Goal: Task Accomplishment & Management: Complete application form

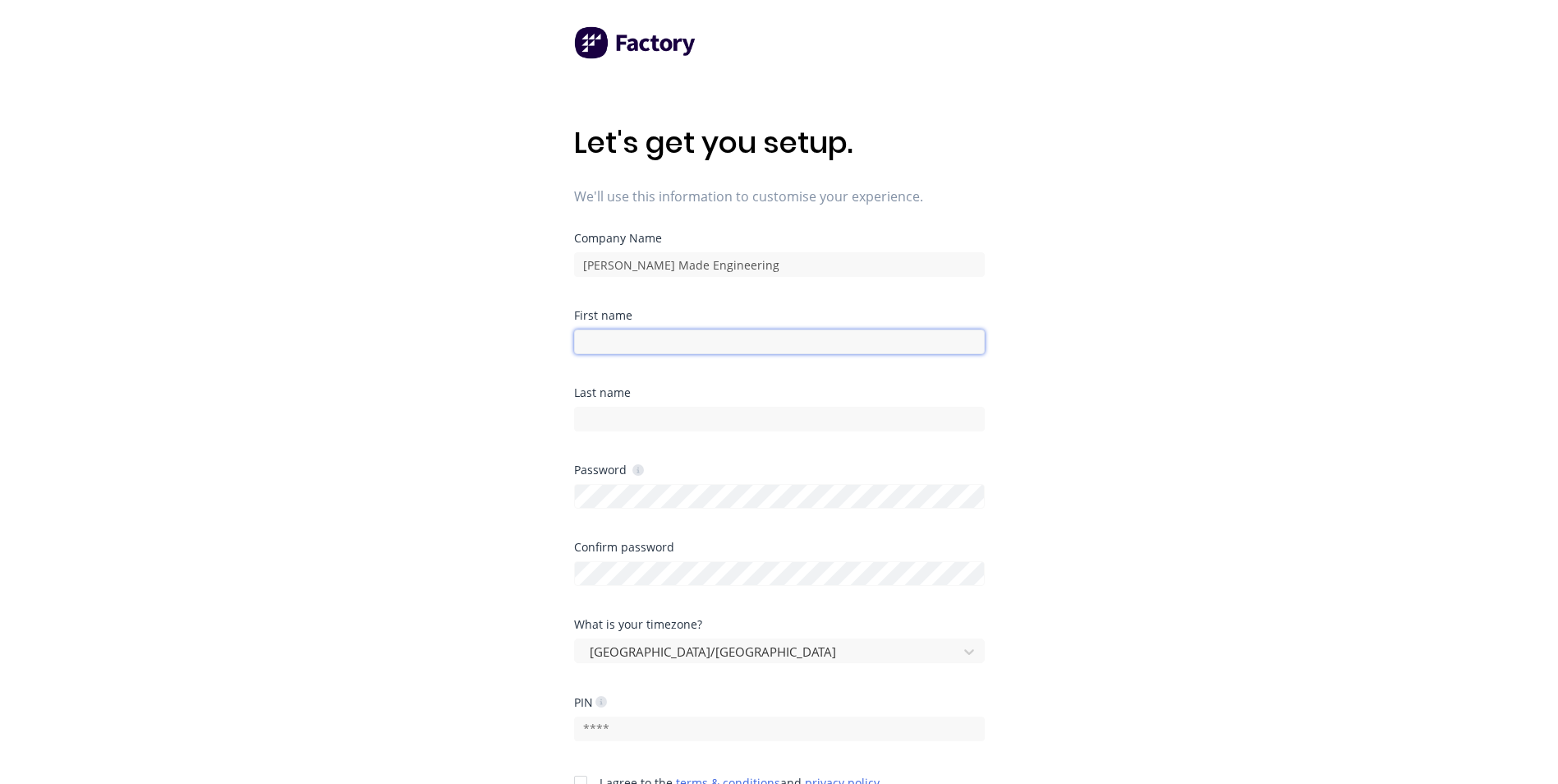
click at [675, 335] on input at bounding box center [779, 341] width 410 height 25
type input "Jack"
click at [595, 423] on input at bounding box center [779, 419] width 410 height 25
type input "Strong"
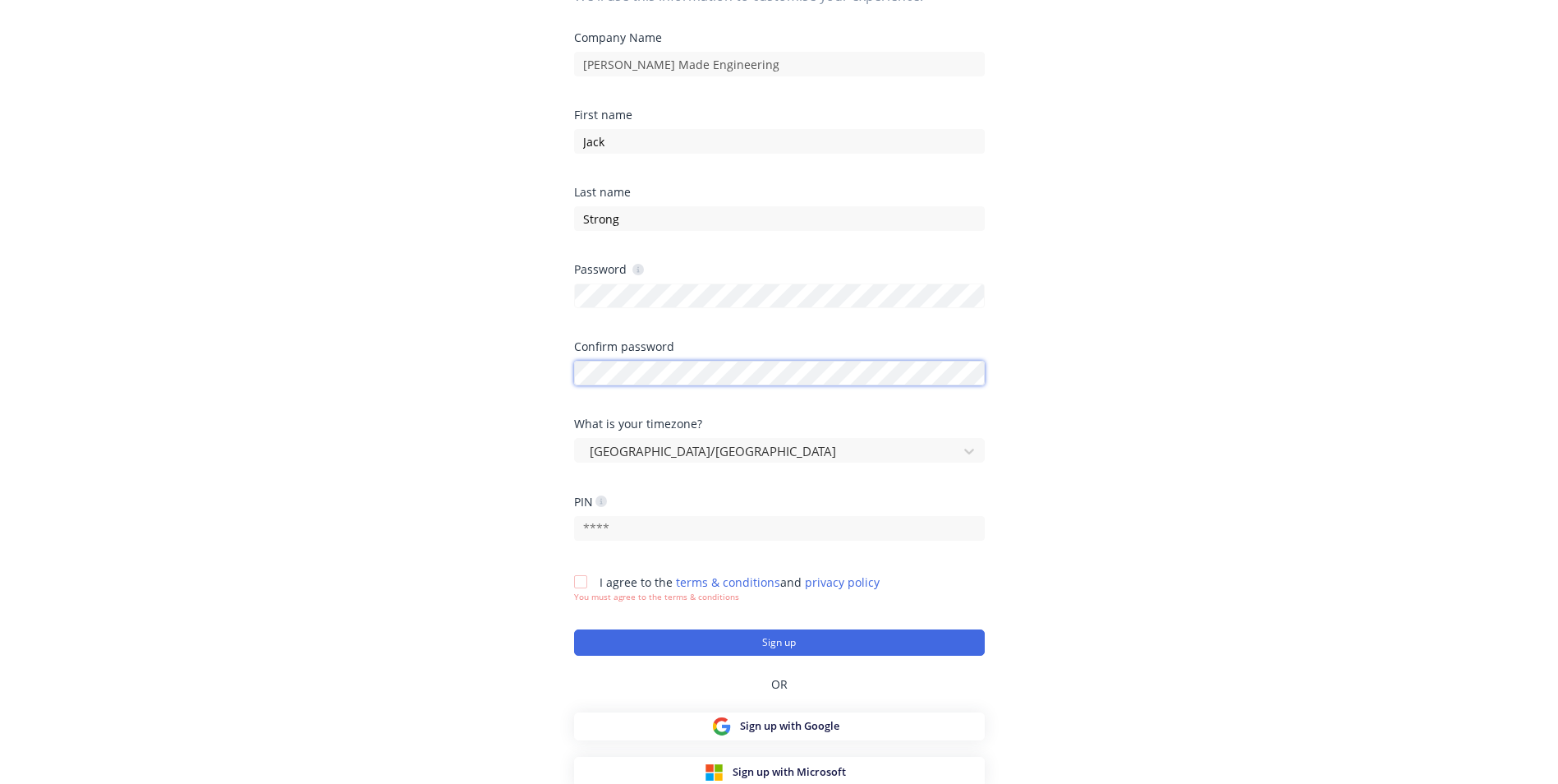
scroll to position [204, 0]
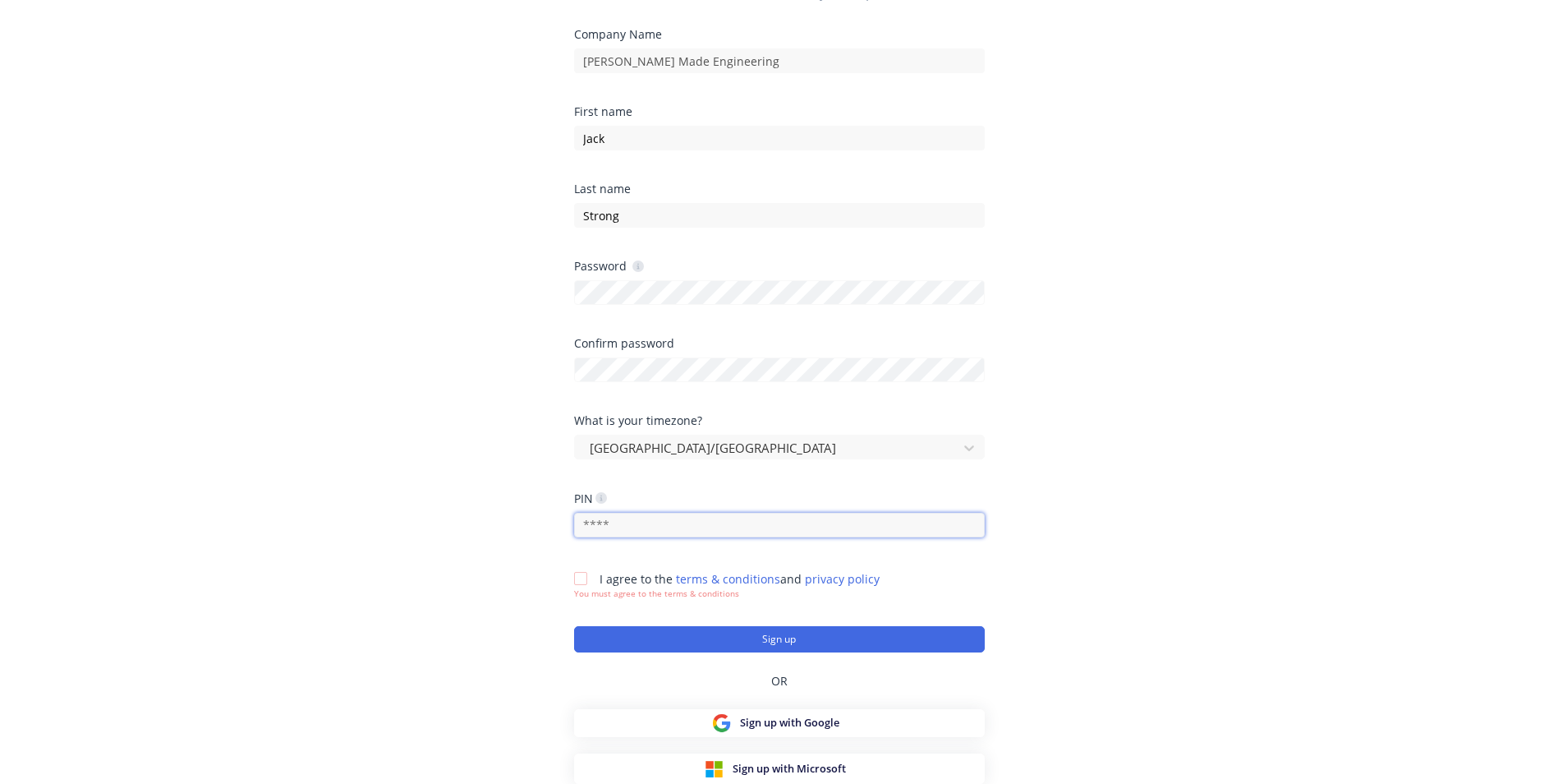
click at [624, 529] on input "text" at bounding box center [779, 525] width 410 height 25
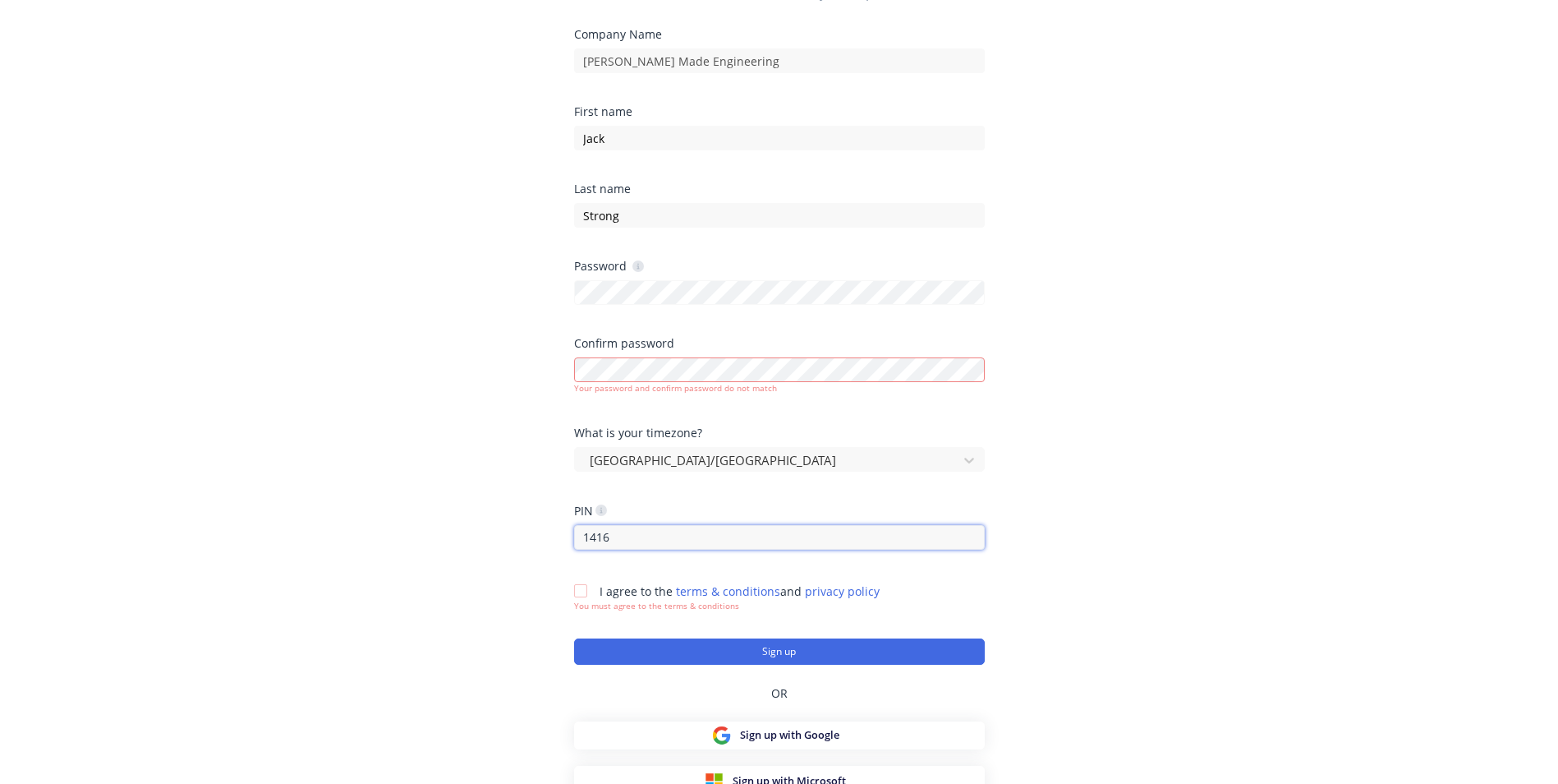
type input "1416"
click at [585, 583] on div at bounding box center [581, 591] width 33 height 33
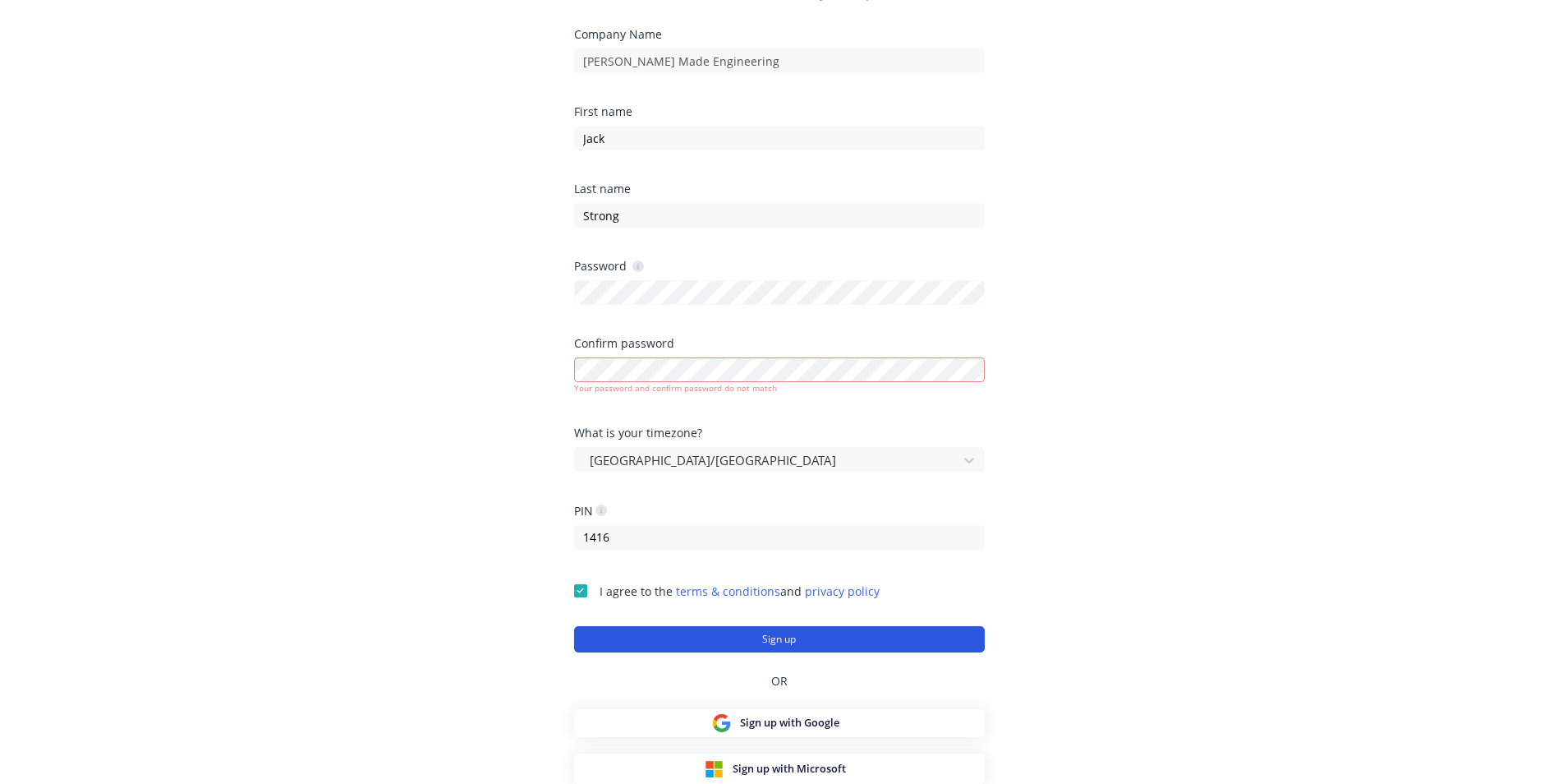
click at [695, 638] on button "Sign up" at bounding box center [779, 639] width 410 height 26
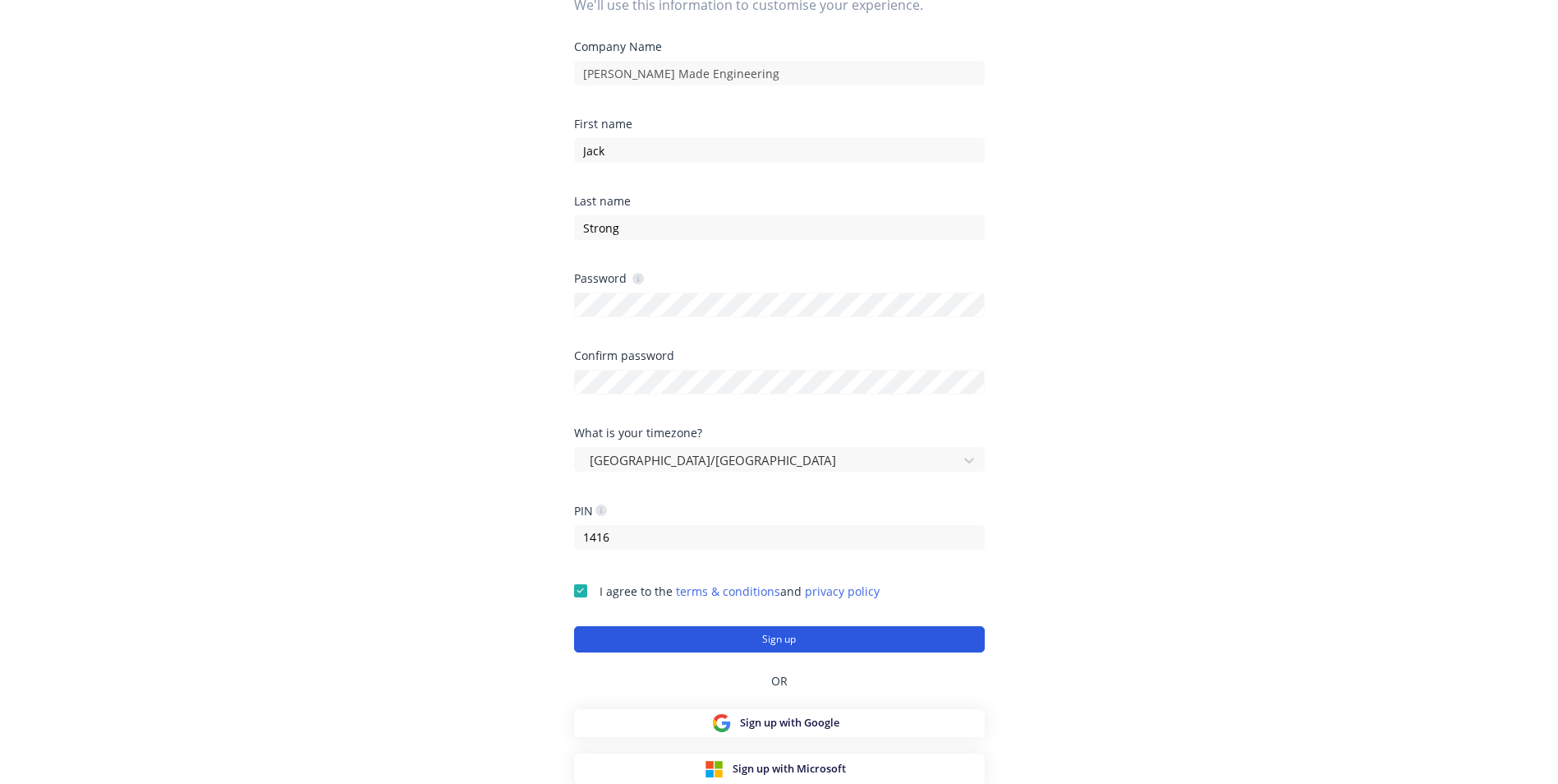
click at [777, 635] on button "Sign up" at bounding box center [779, 639] width 410 height 26
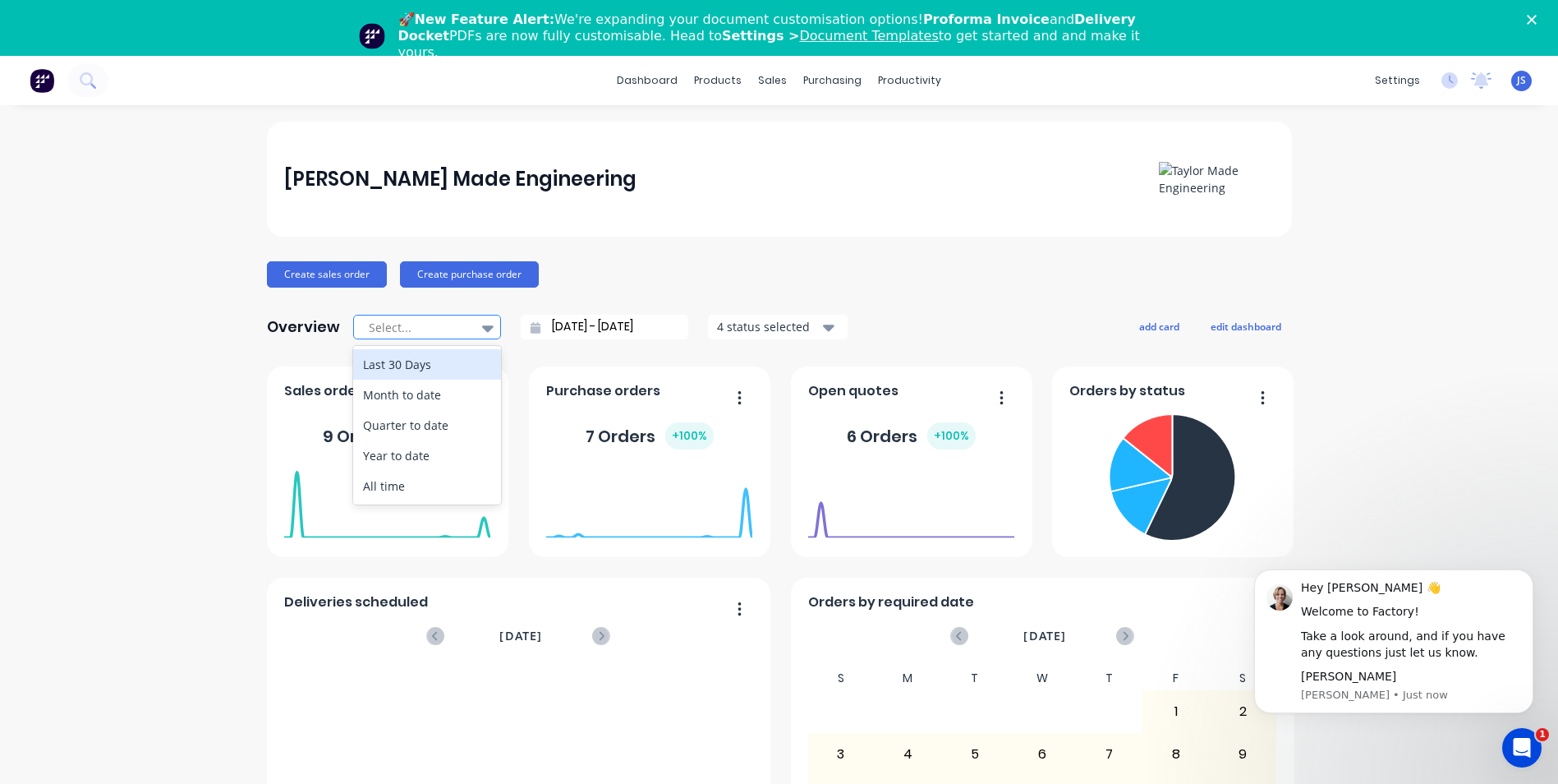
click at [482, 331] on icon at bounding box center [488, 328] width 11 height 18
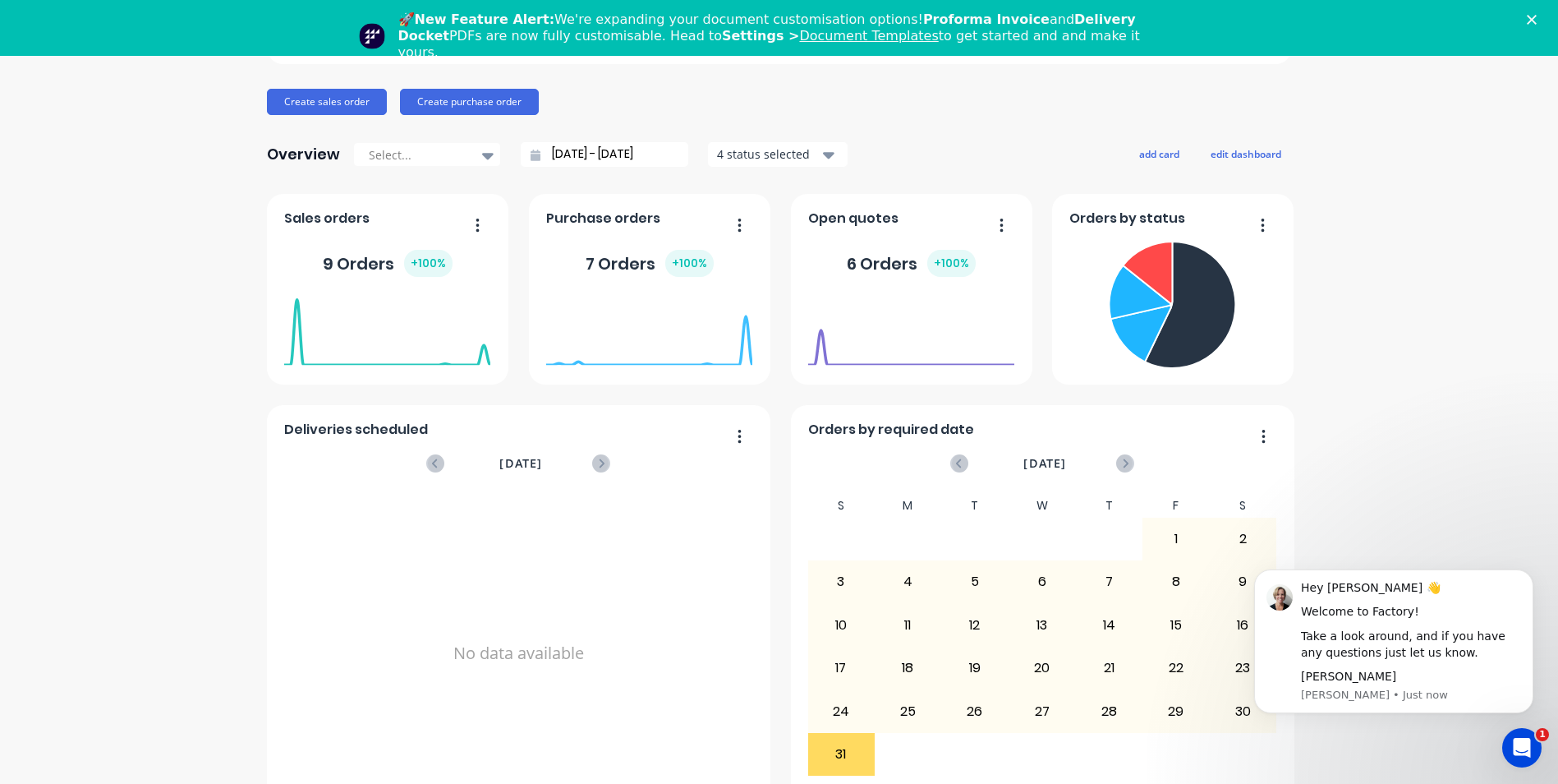
scroll to position [156, 0]
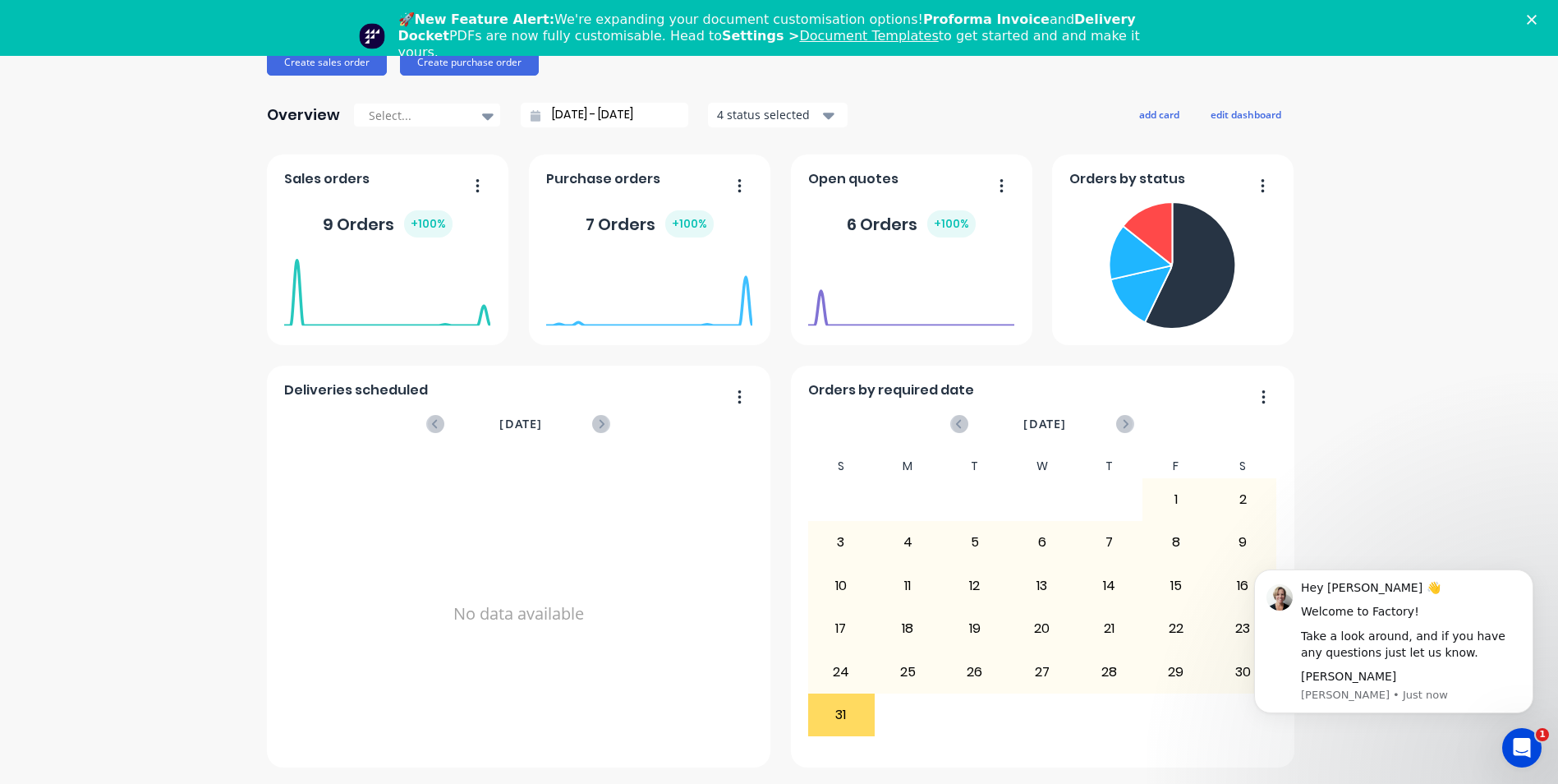
click at [993, 184] on button "button" at bounding box center [995, 187] width 34 height 26
click at [600, 425] on icon at bounding box center [602, 423] width 6 height 9
click at [426, 423] on icon at bounding box center [435, 424] width 18 height 18
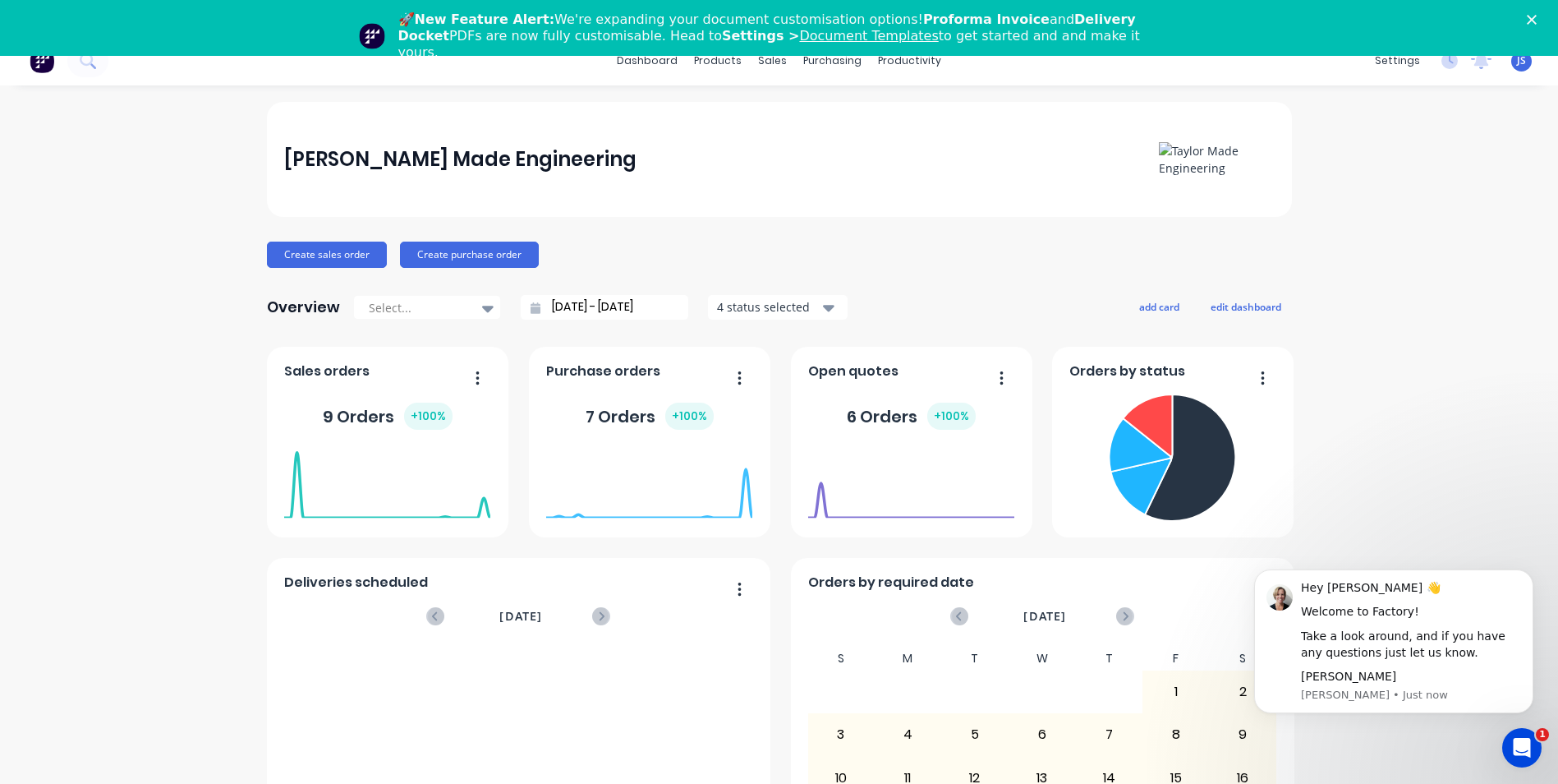
scroll to position [0, 0]
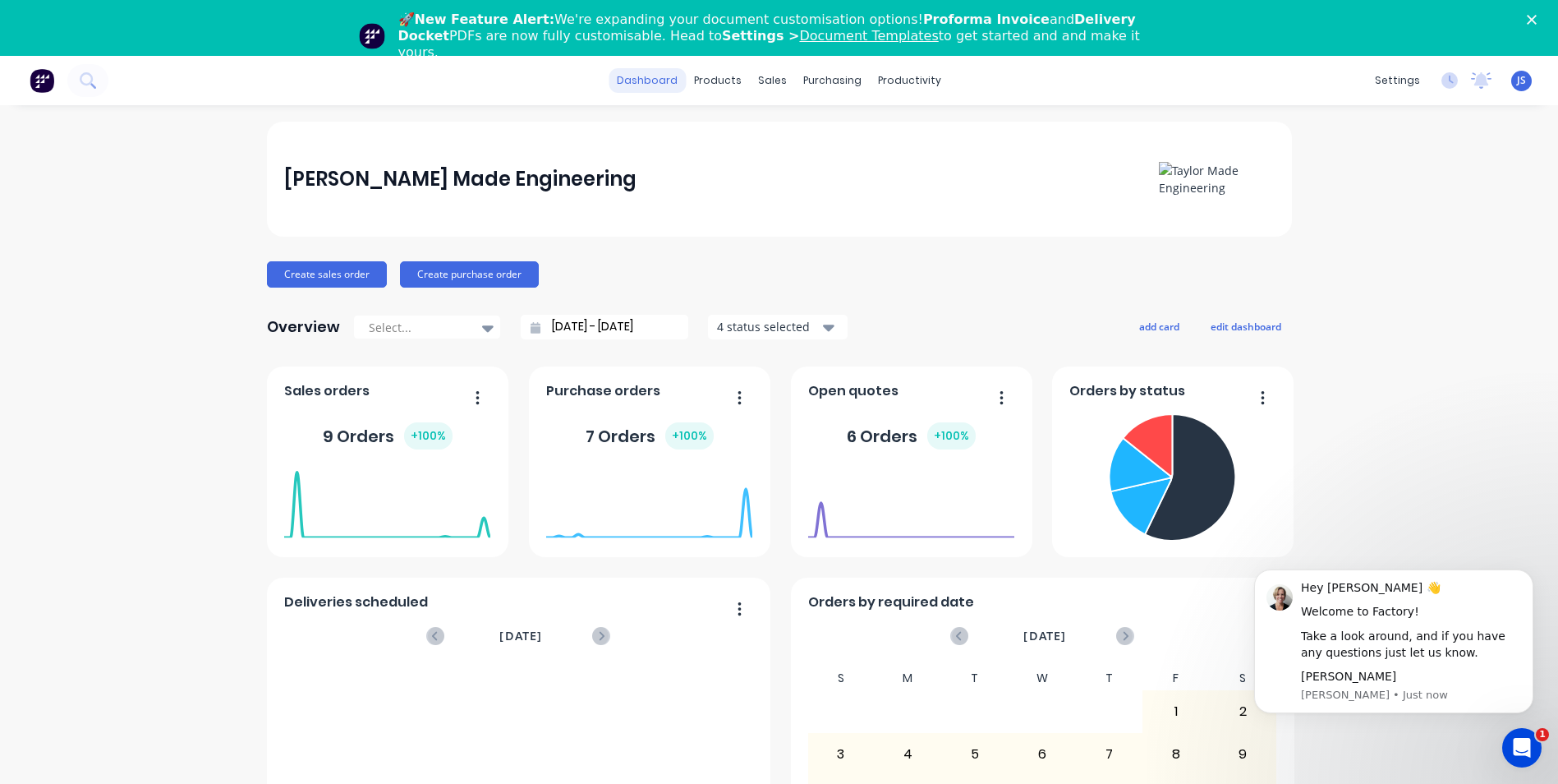
click at [661, 81] on link "dashboard" at bounding box center [648, 80] width 77 height 25
click at [907, 88] on div "productivity" at bounding box center [910, 80] width 79 height 25
click at [932, 229] on div "Timesheets" at bounding box center [938, 234] width 62 height 15
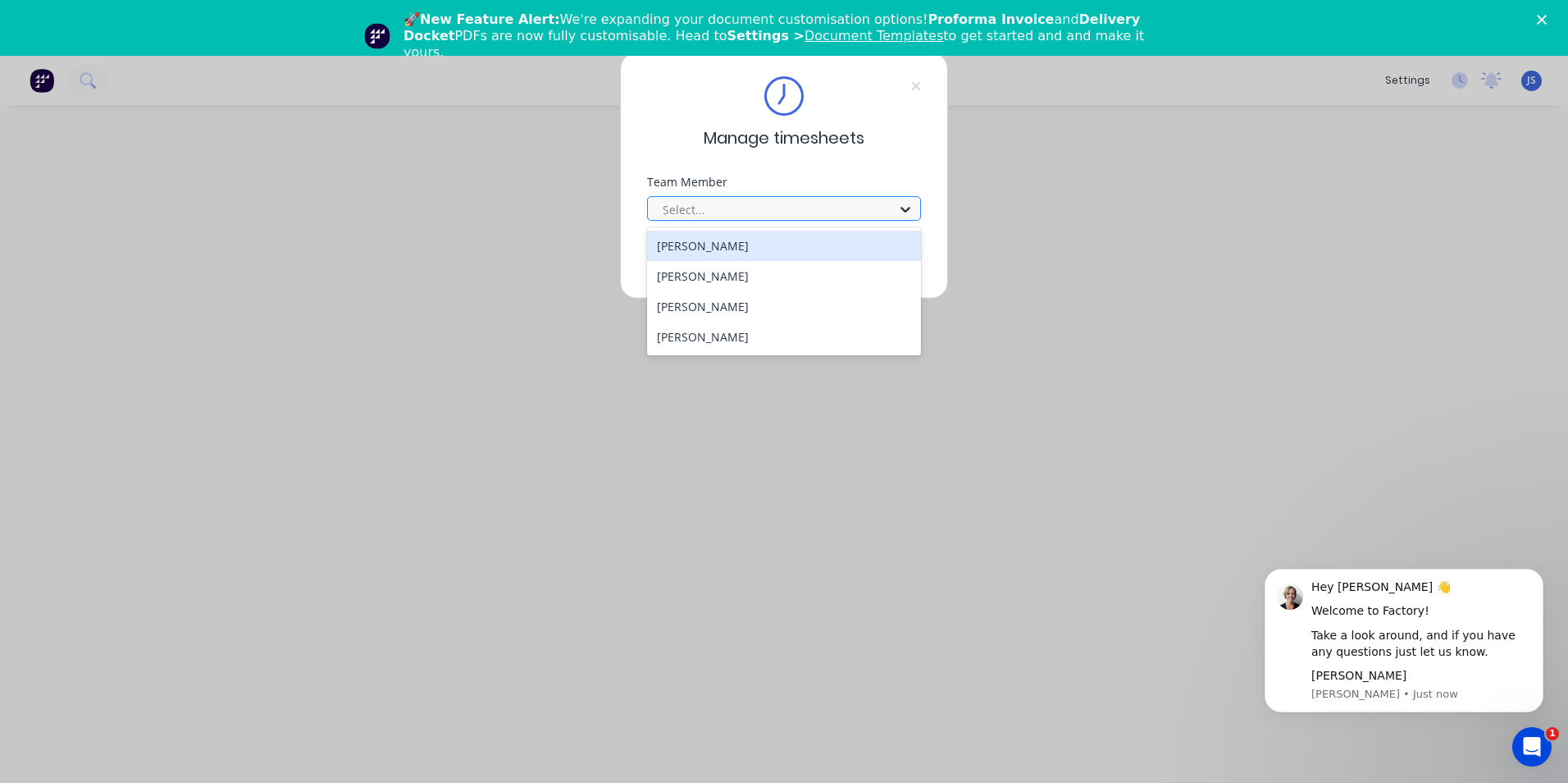
click at [900, 209] on icon at bounding box center [905, 209] width 17 height 17
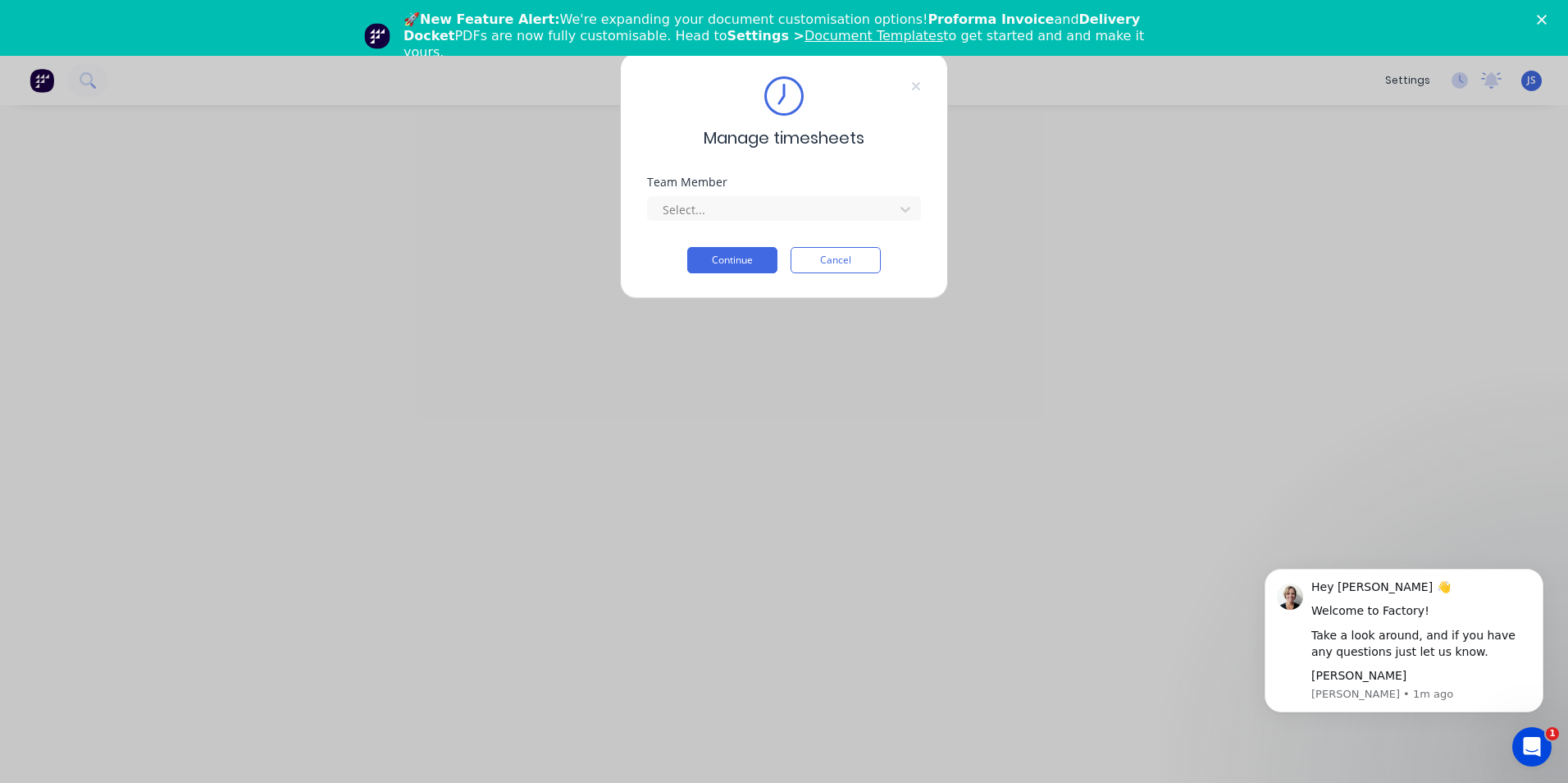
click at [970, 191] on div "Manage timesheets Team Member Select... Continue Cancel" at bounding box center [784, 392] width 1568 height 783
click at [758, 259] on button "Continue" at bounding box center [732, 260] width 90 height 26
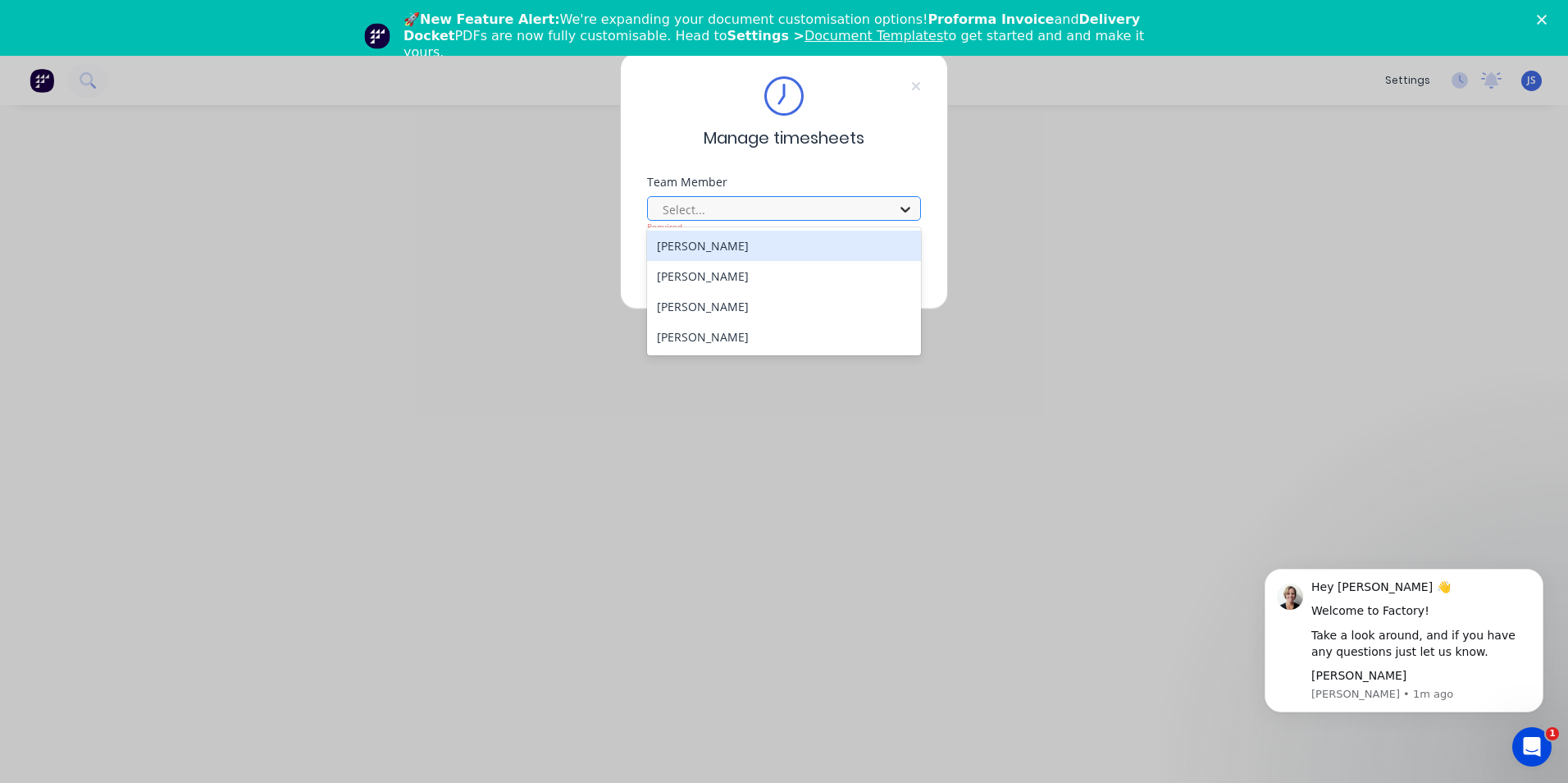
click at [912, 209] on icon at bounding box center [905, 209] width 17 height 17
click at [749, 246] on div "[PERSON_NAME]" at bounding box center [784, 245] width 273 height 30
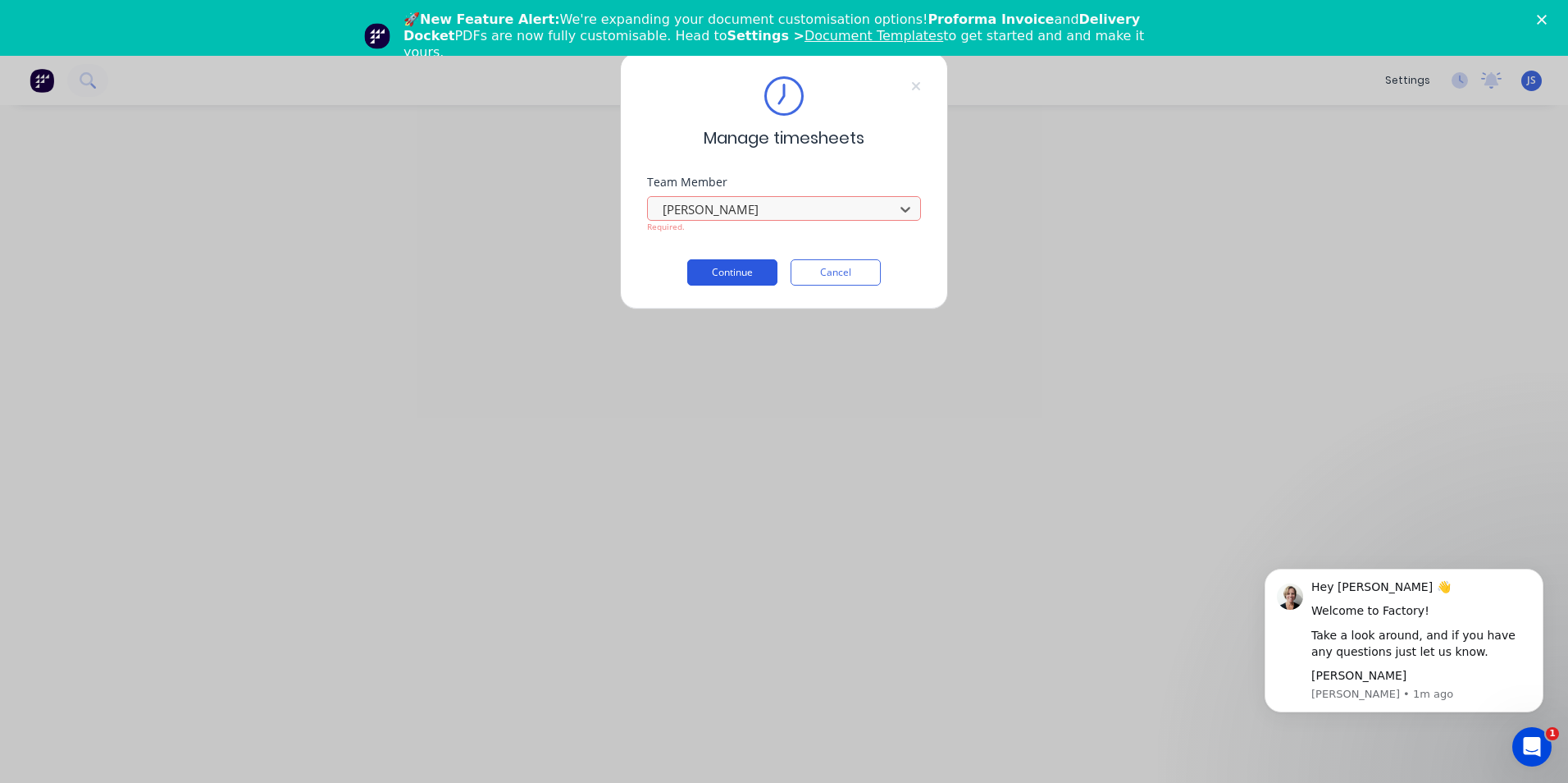
click at [749, 268] on button "Continue" at bounding box center [732, 272] width 90 height 26
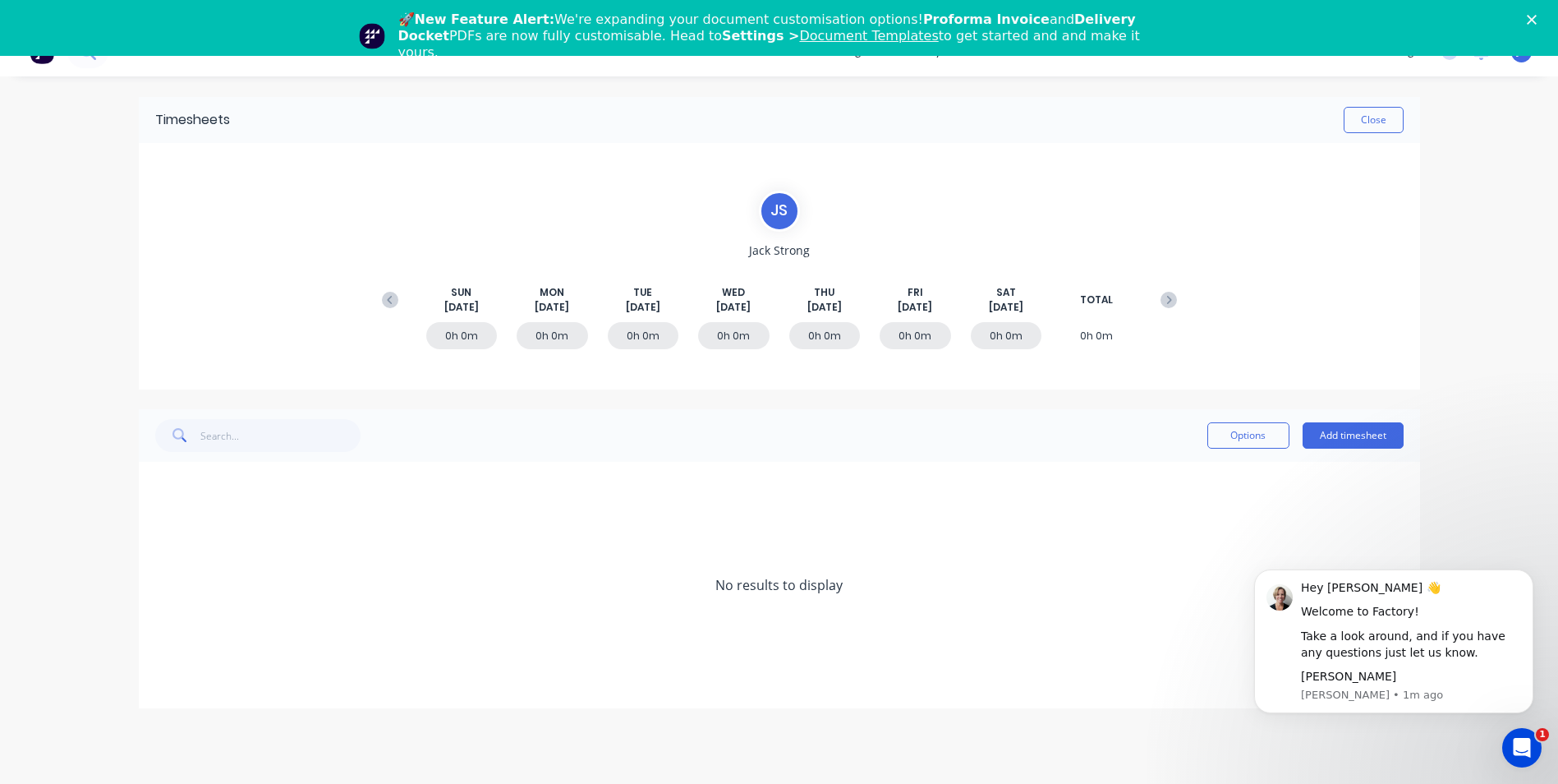
scroll to position [56, 0]
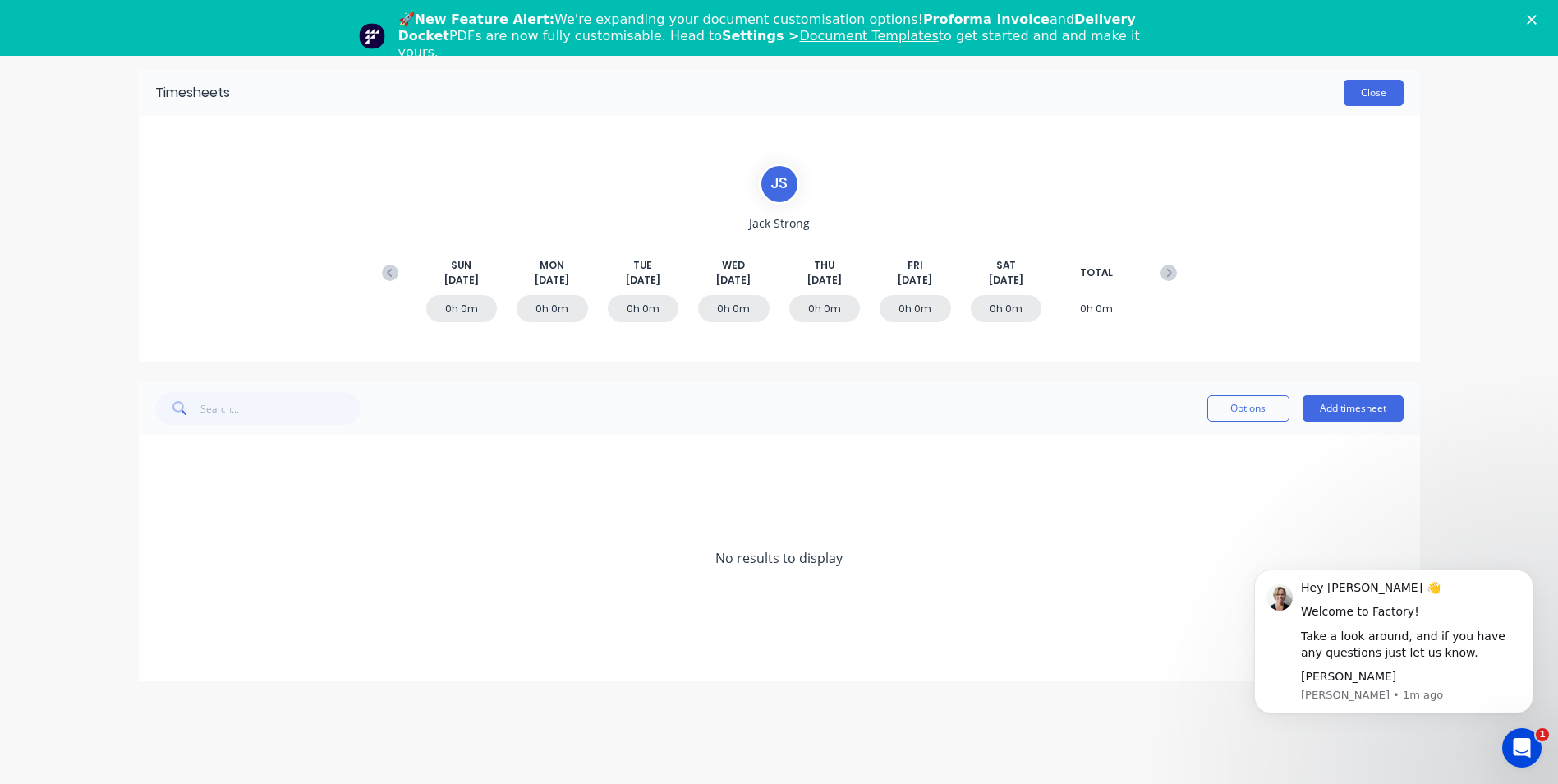
click at [1370, 84] on button "Close" at bounding box center [1374, 92] width 60 height 26
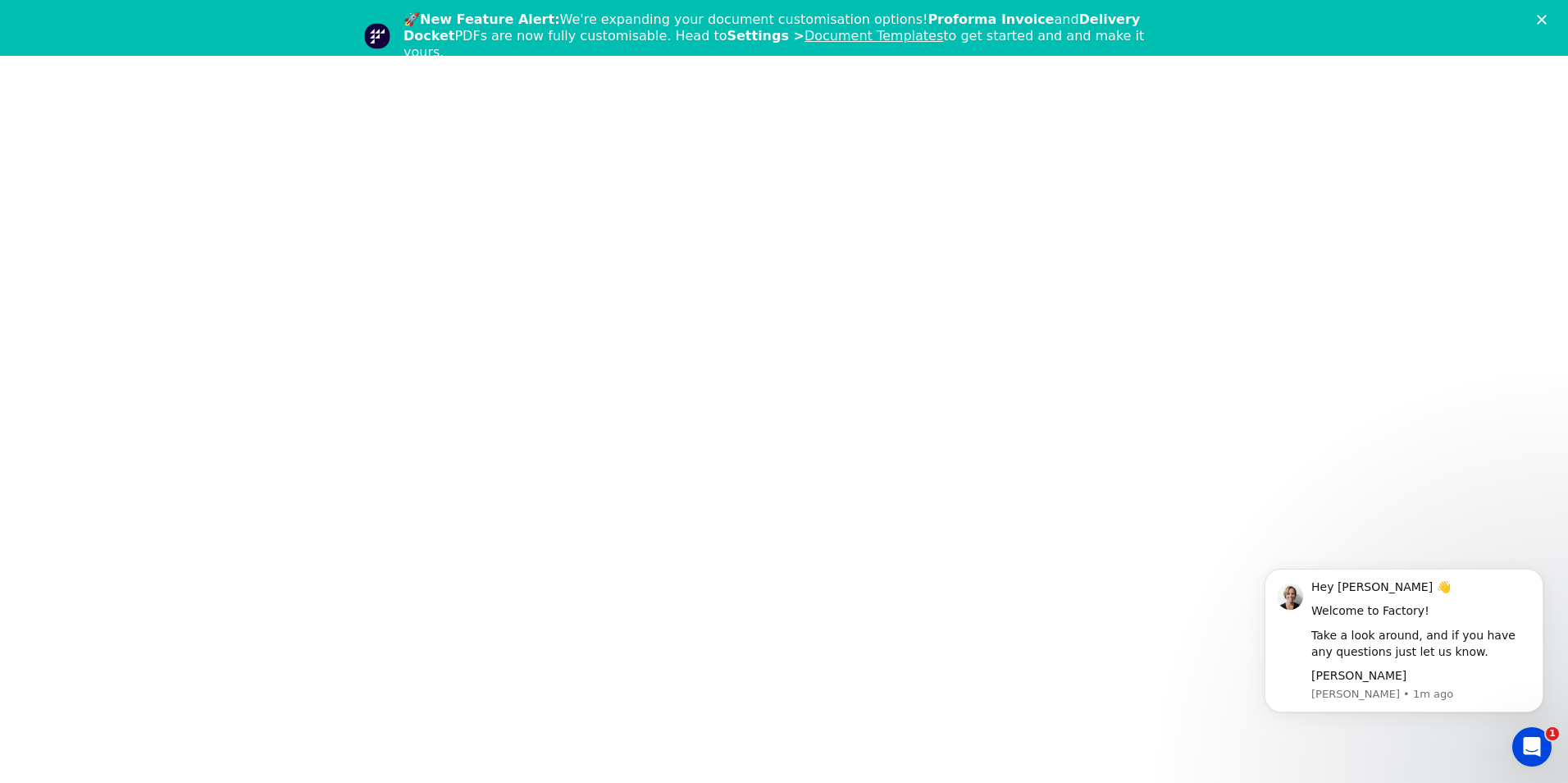
scroll to position [56, 0]
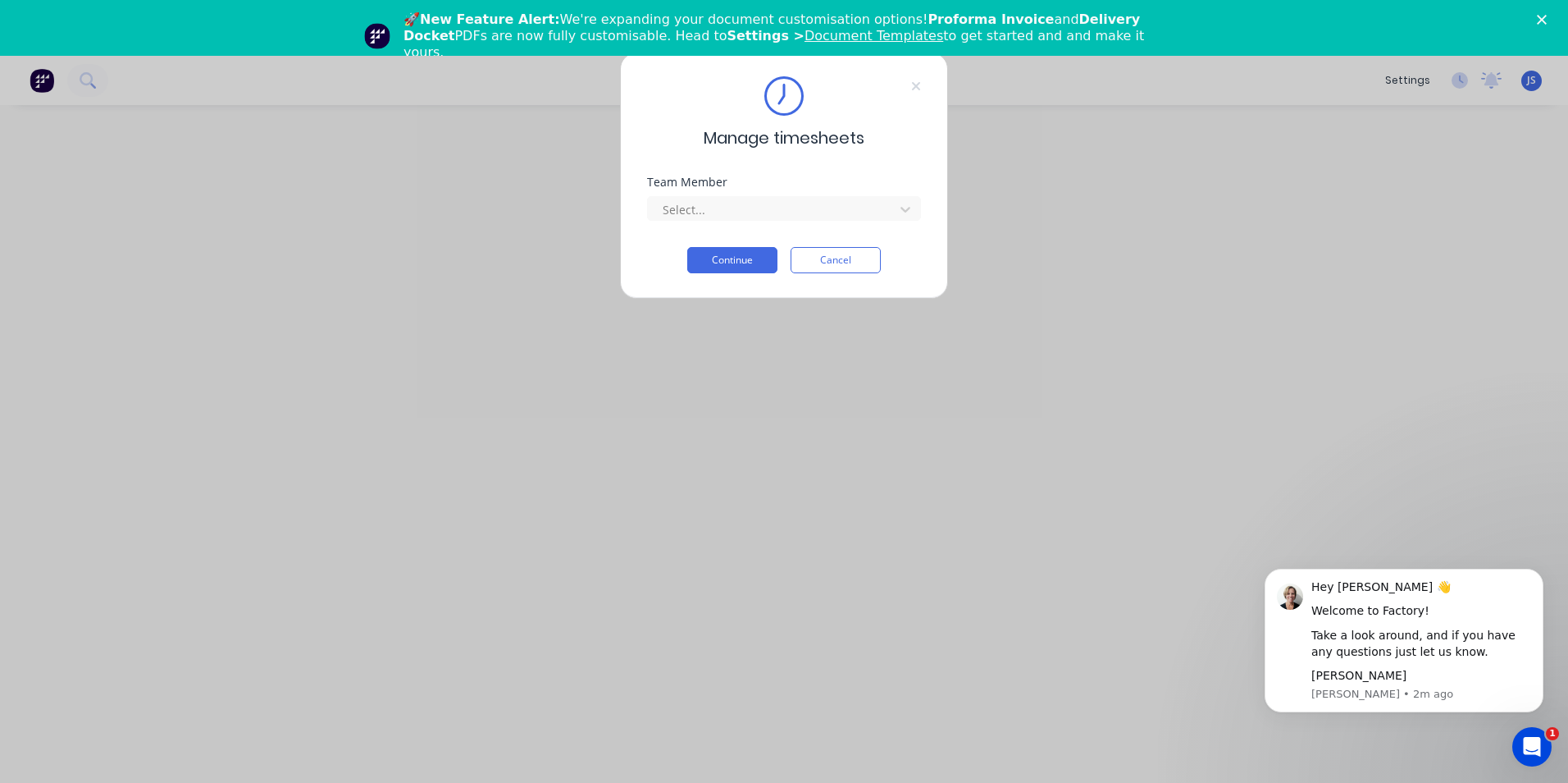
click at [923, 85] on div "Manage timesheets Team Member Select... Continue Cancel" at bounding box center [784, 175] width 328 height 246
click at [913, 87] on icon at bounding box center [915, 86] width 10 height 13
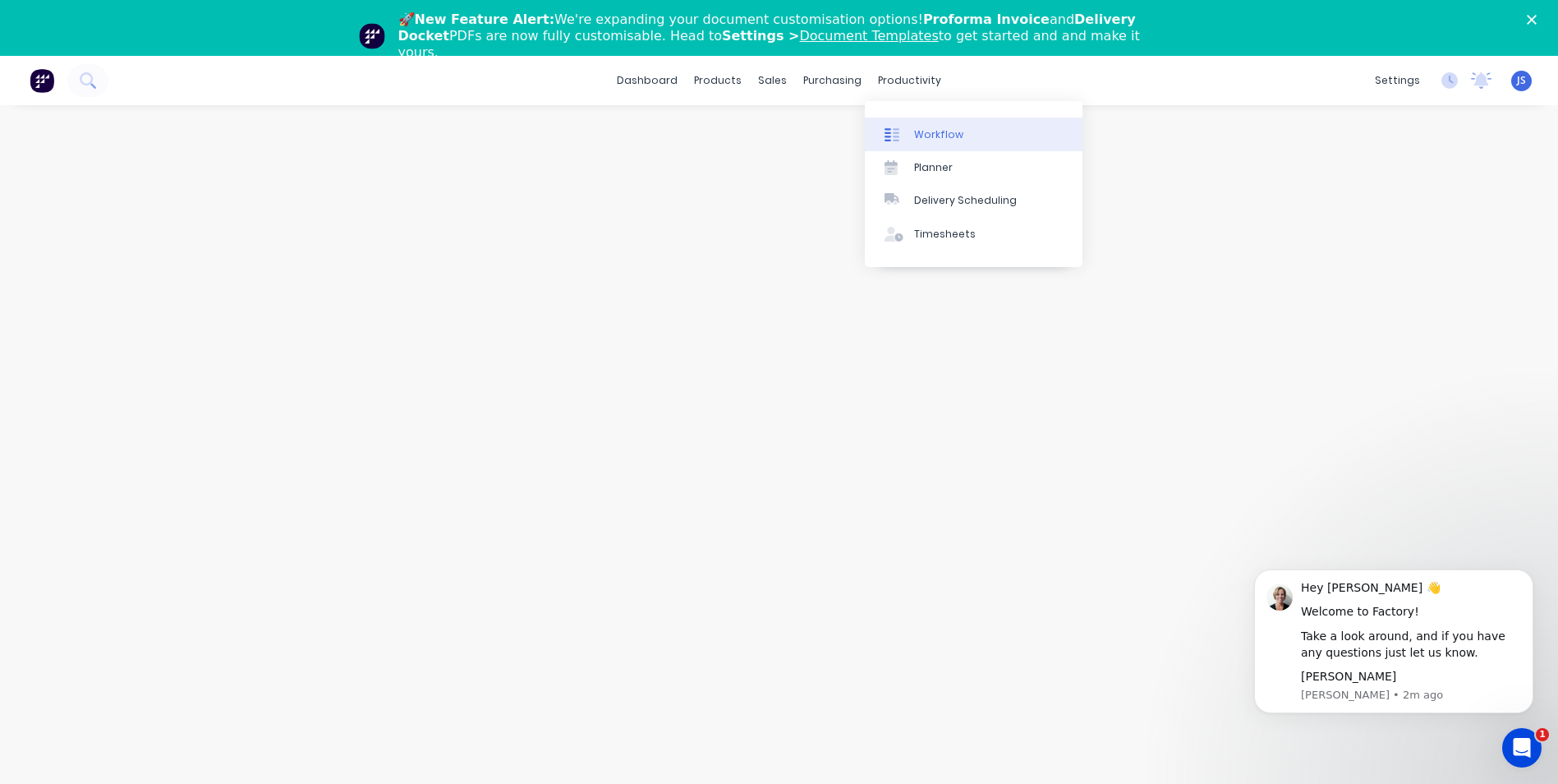
click at [946, 138] on div "Workflow" at bounding box center [938, 135] width 49 height 15
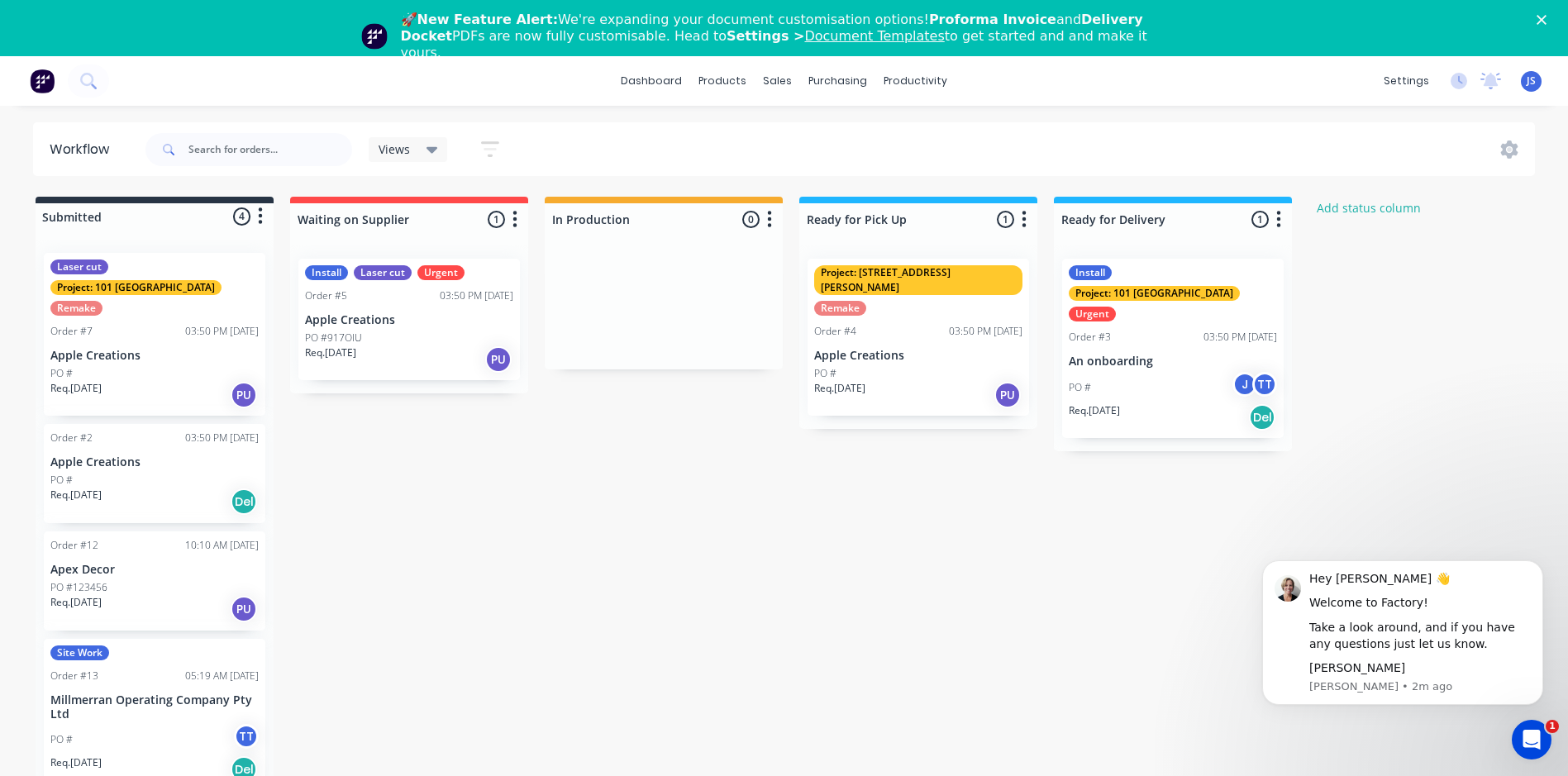
click at [429, 146] on icon at bounding box center [433, 149] width 11 height 19
click at [453, 495] on div "Submitted 4 Status colour #273444 hex #273444 Save Cancel Summaries Total order…" at bounding box center [887, 500] width 1798 height 607
click at [738, 581] on div "Submitted 4 Status colour #273444 hex #273444 Save Cancel Summaries Total order…" at bounding box center [887, 500] width 1798 height 607
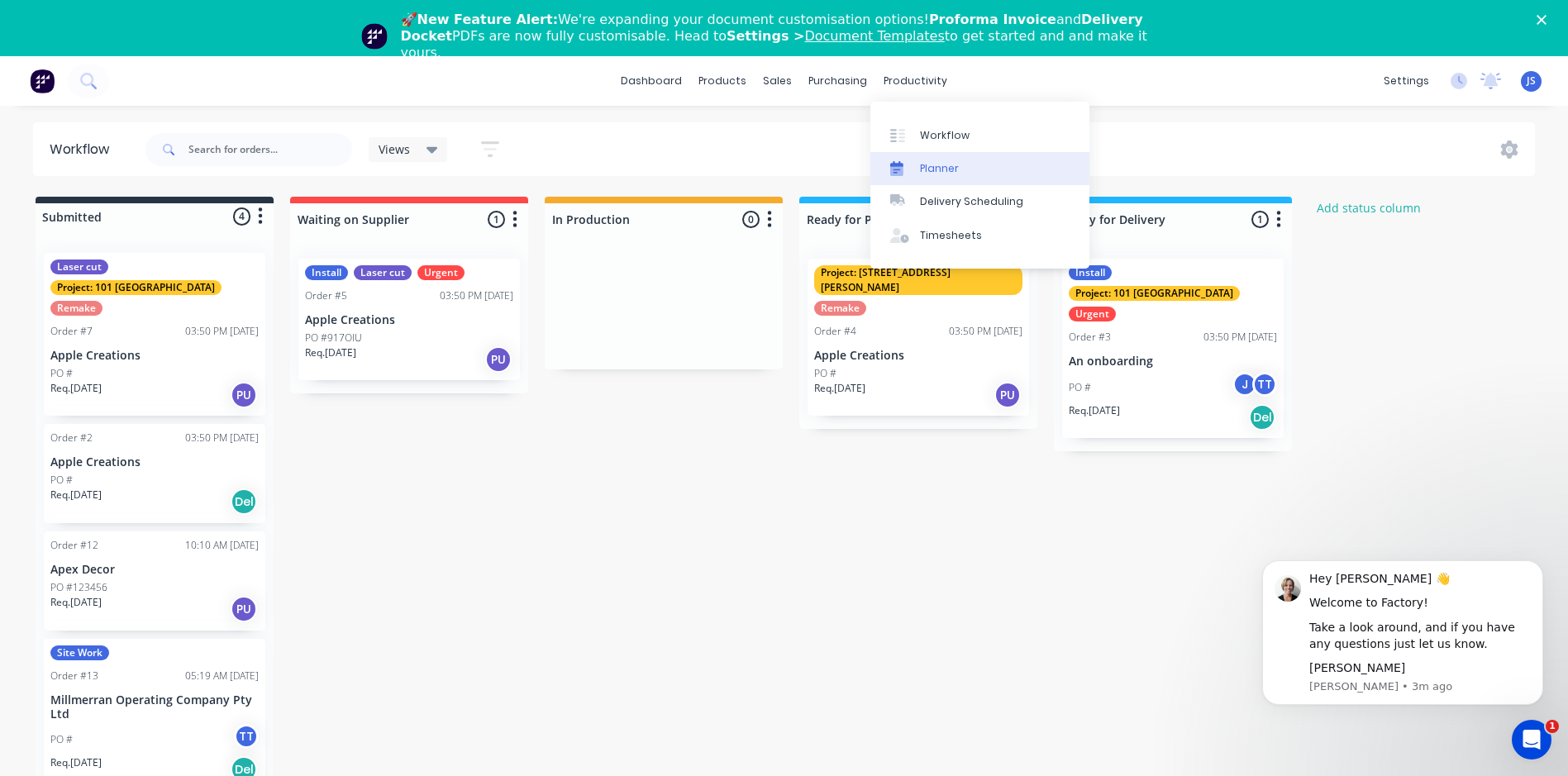
click at [927, 170] on div "Planner" at bounding box center [940, 169] width 39 height 15
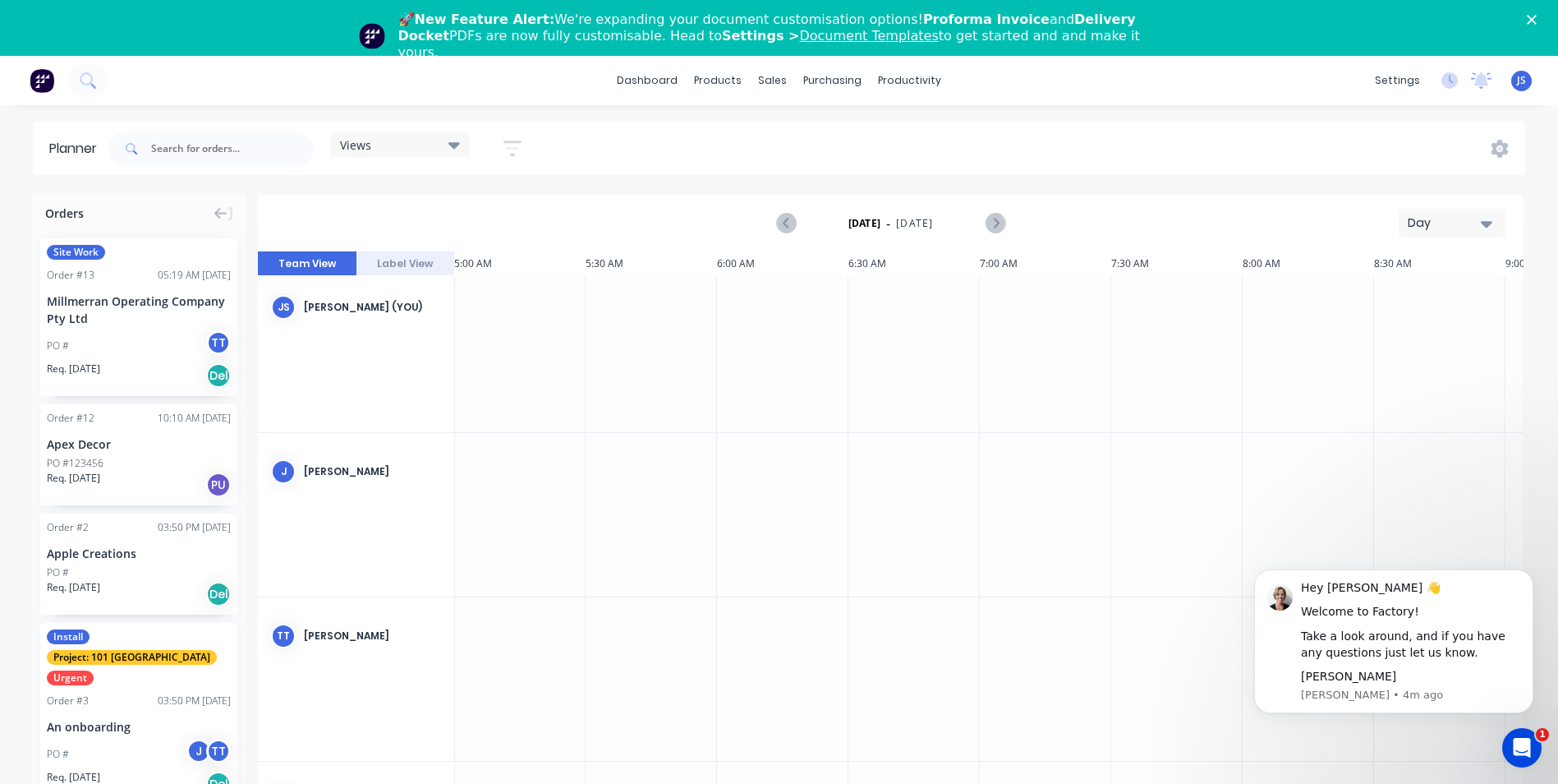
scroll to position [0, 1315]
click at [94, 245] on span "Site Work" at bounding box center [76, 252] width 58 height 15
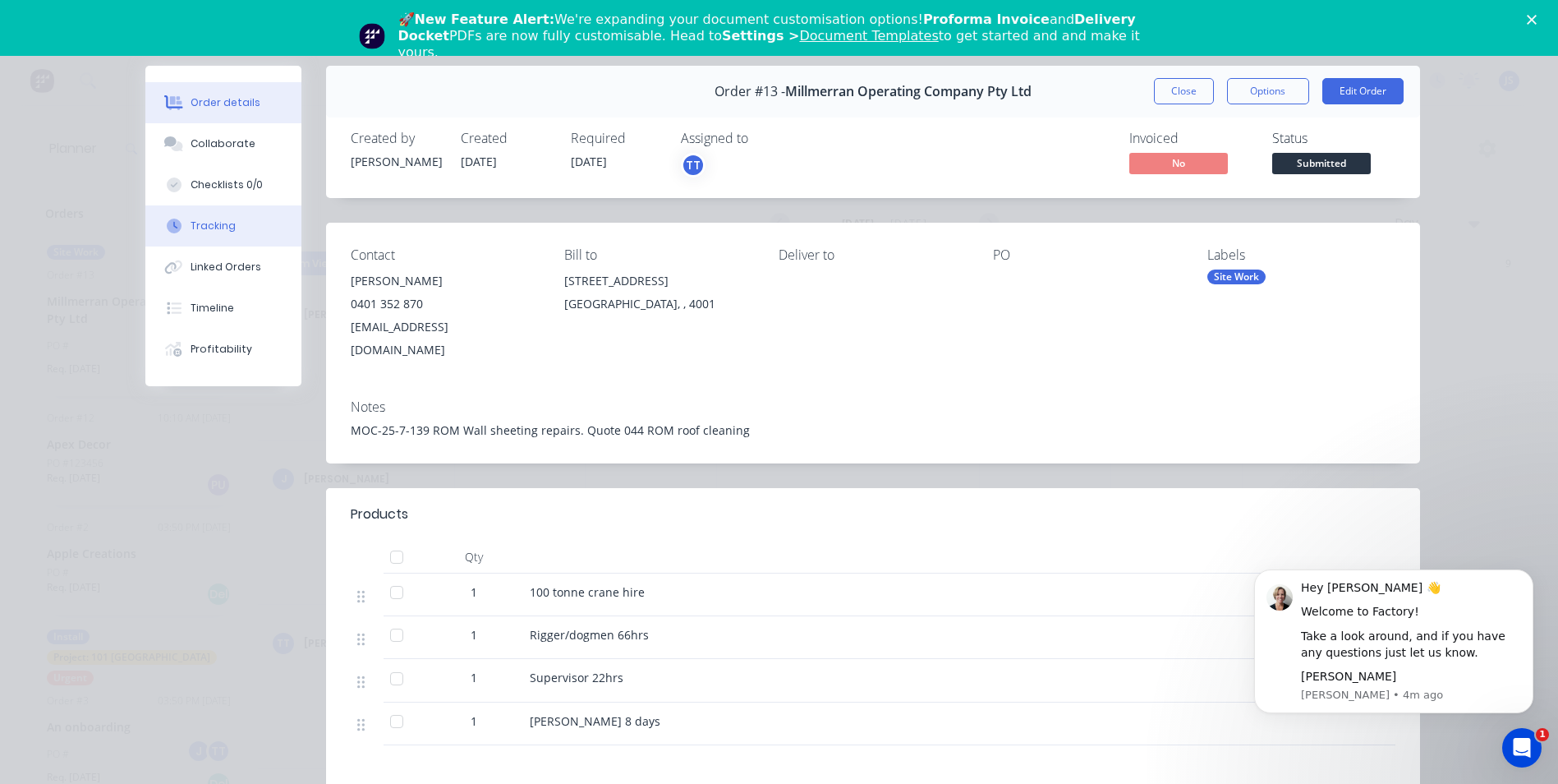
click at [198, 219] on div "Tracking" at bounding box center [213, 226] width 45 height 15
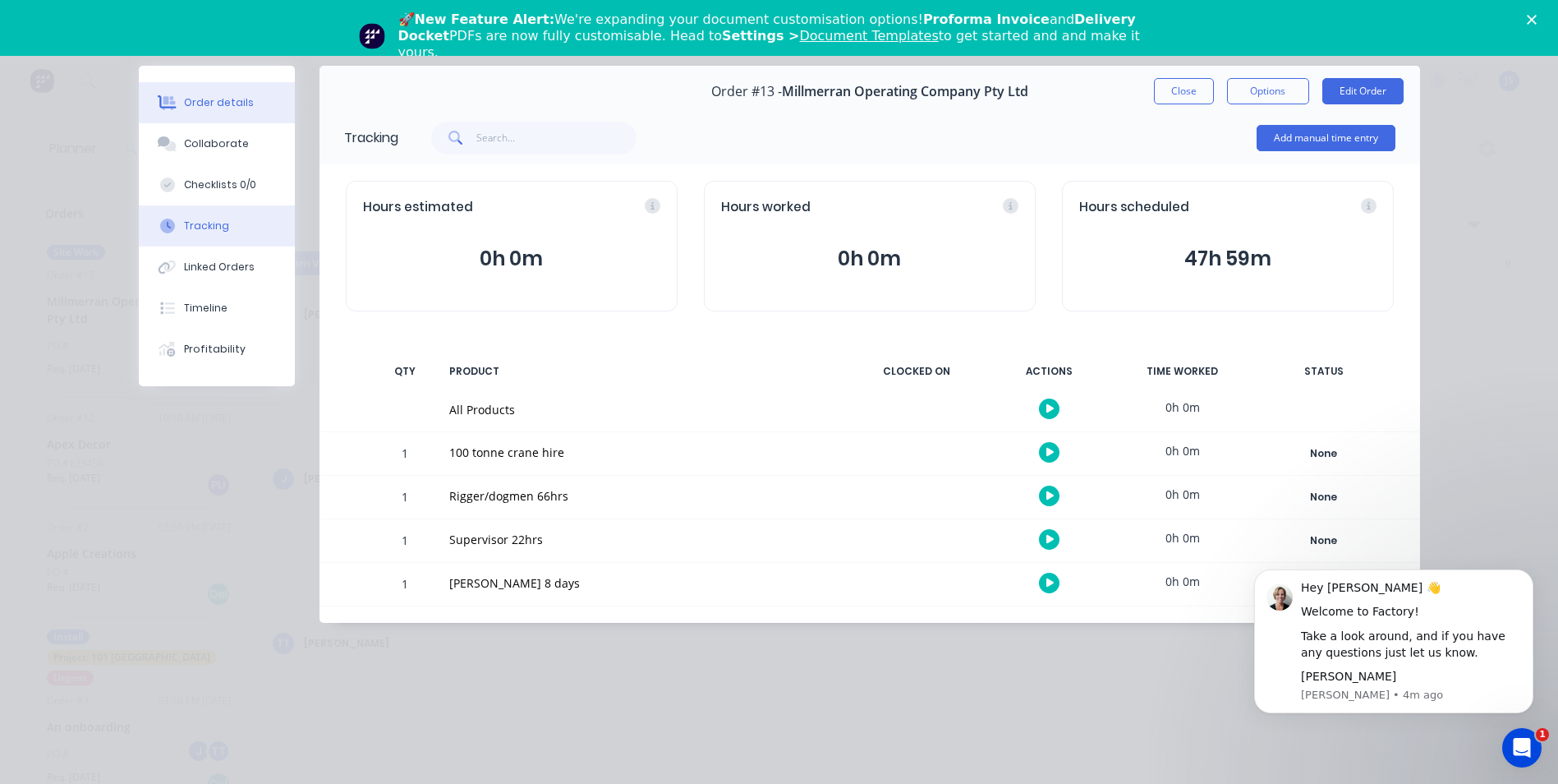
click at [221, 108] on div "Order details" at bounding box center [219, 102] width 70 height 15
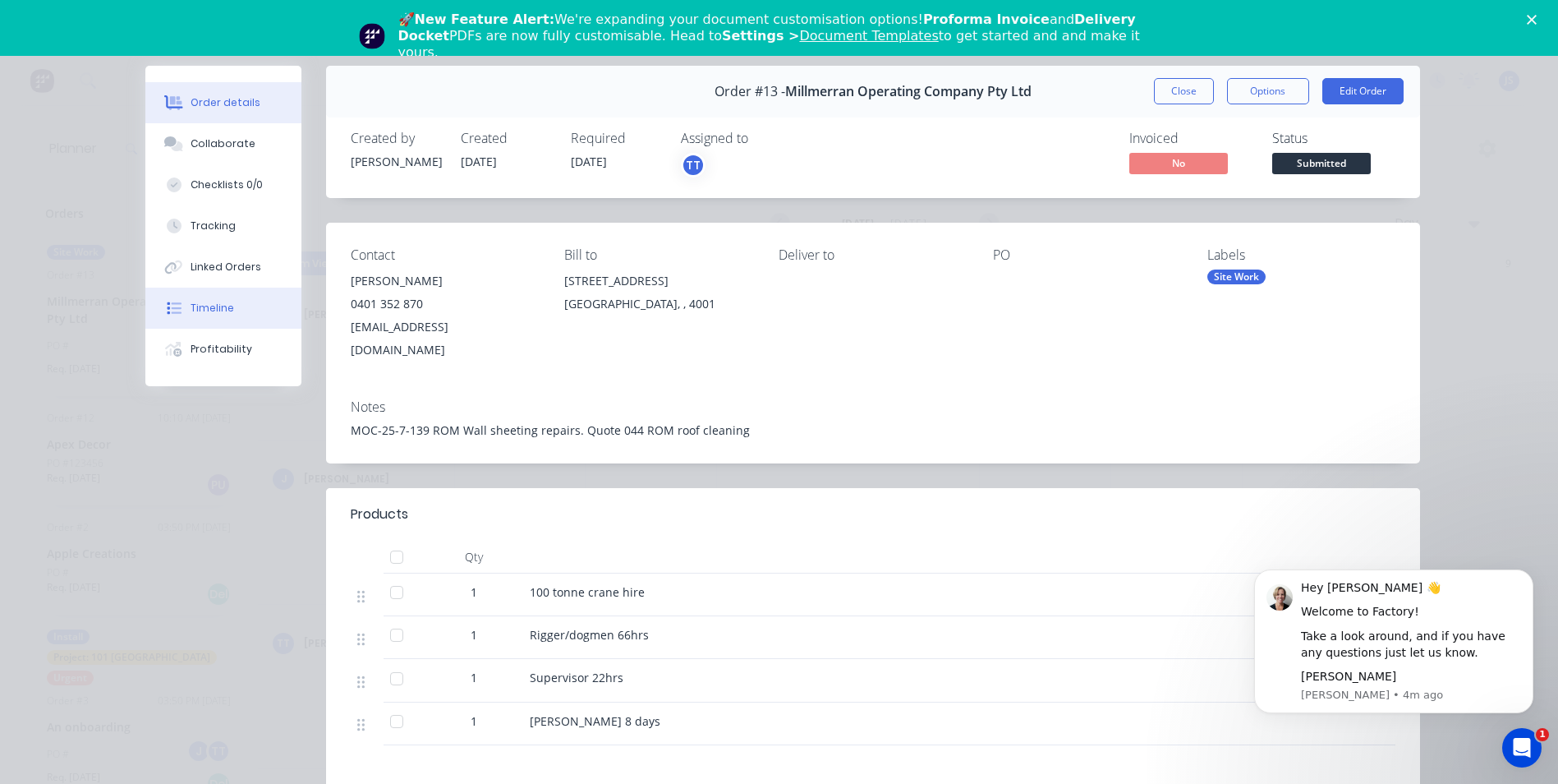
click at [208, 303] on div "Timeline" at bounding box center [212, 308] width 43 height 15
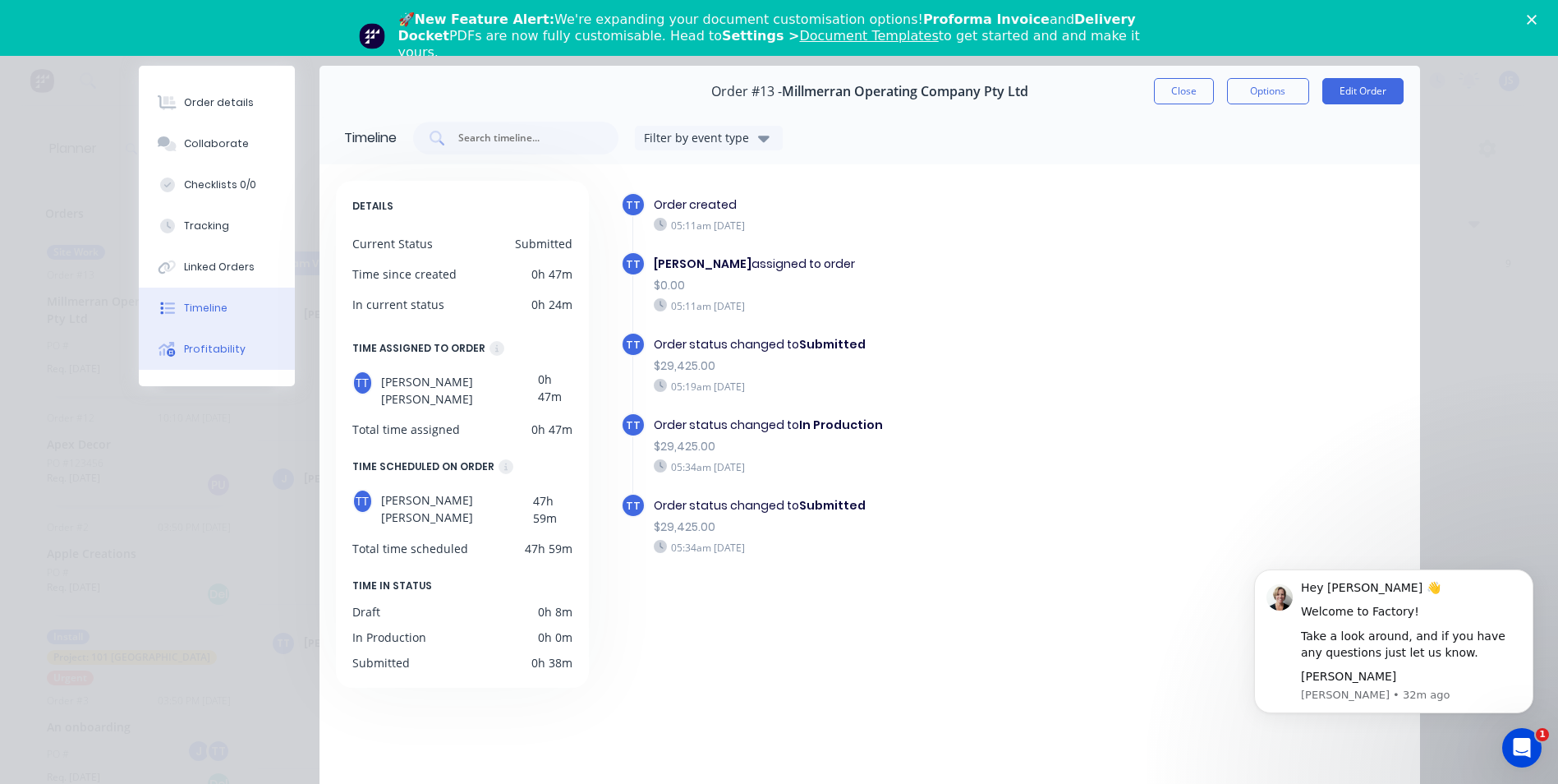
click at [228, 352] on div "Profitability" at bounding box center [214, 349] width 62 height 15
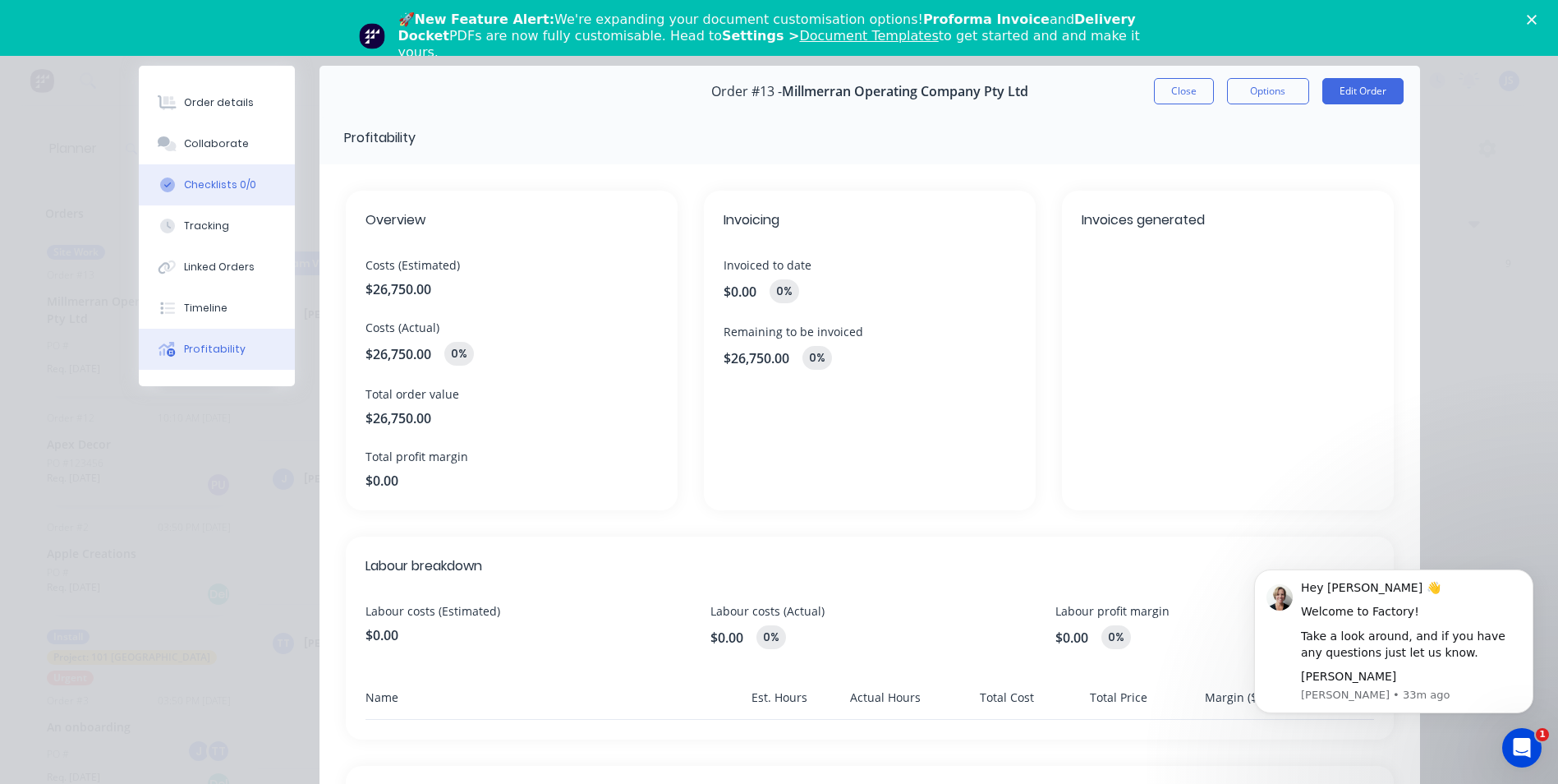
click at [221, 186] on div "Checklists 0/0" at bounding box center [220, 184] width 72 height 15
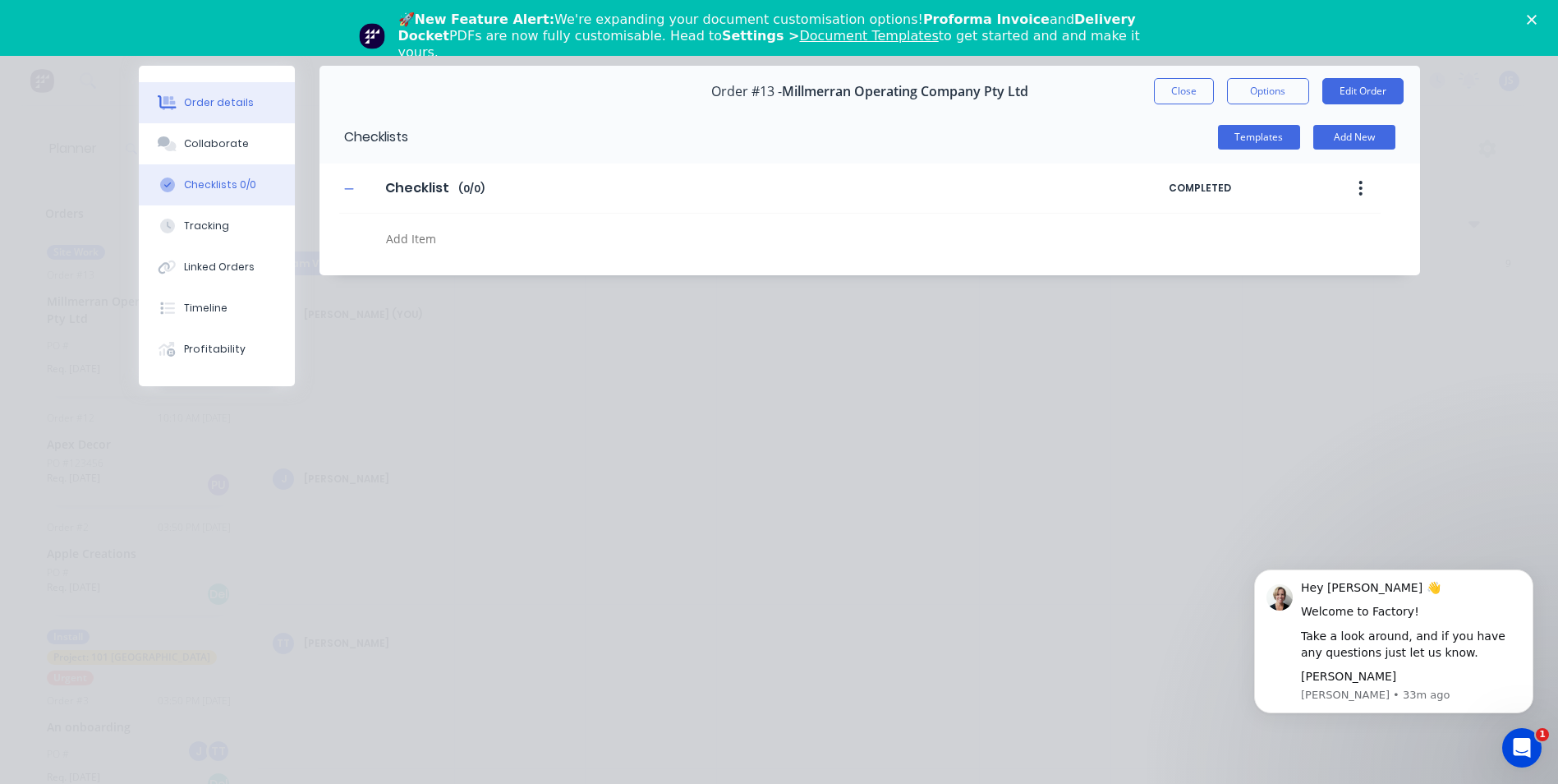
click at [226, 105] on div "Order details" at bounding box center [219, 102] width 70 height 15
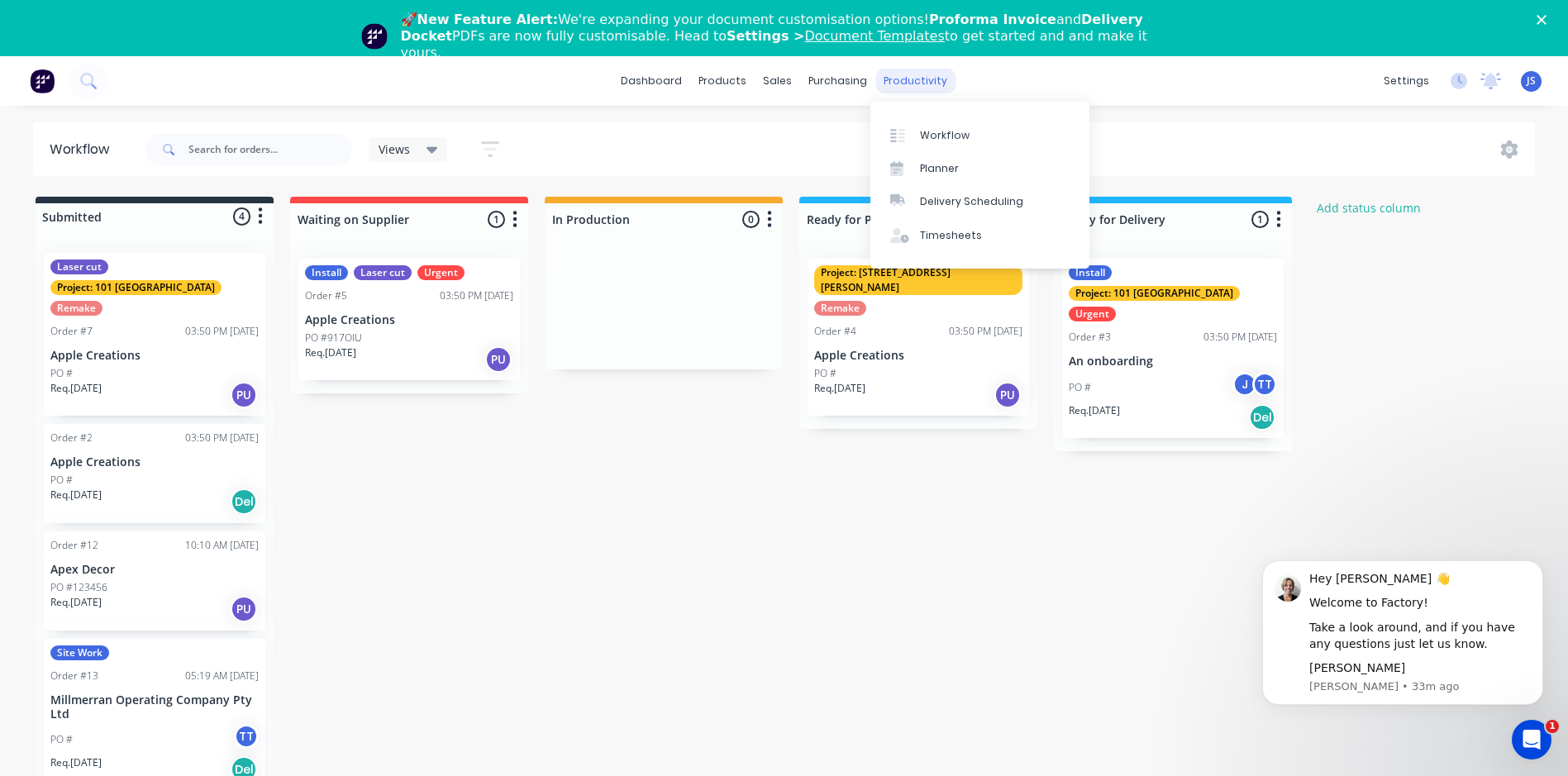
click at [906, 71] on div "productivity" at bounding box center [915, 81] width 80 height 25
click at [935, 128] on div "Workflow" at bounding box center [944, 136] width 49 height 15
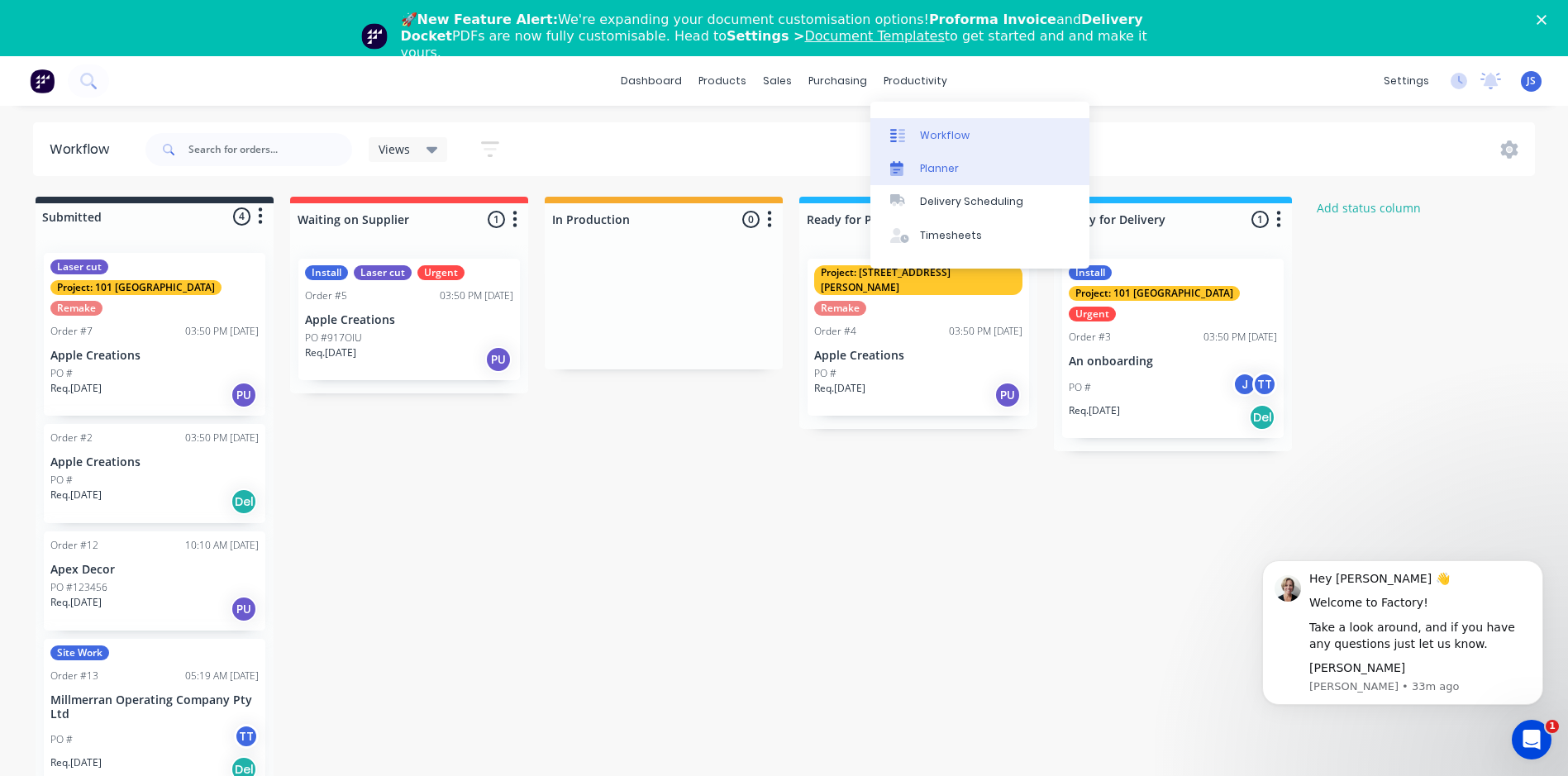
click at [933, 160] on link "Planner" at bounding box center [980, 169] width 219 height 33
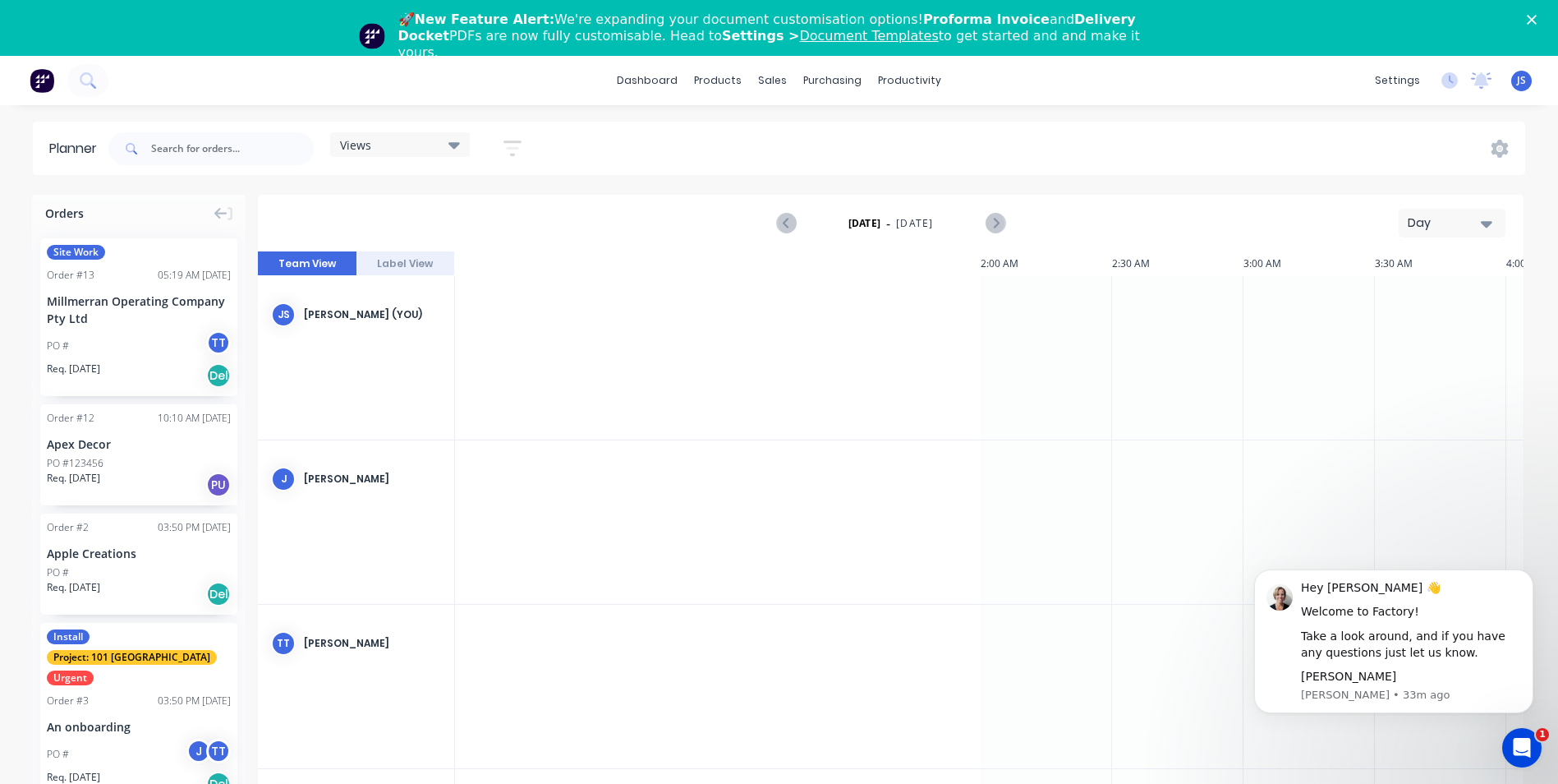
scroll to position [0, 1578]
click at [917, 82] on div "productivity" at bounding box center [910, 80] width 79 height 25
click at [660, 76] on link "dashboard" at bounding box center [648, 80] width 77 height 25
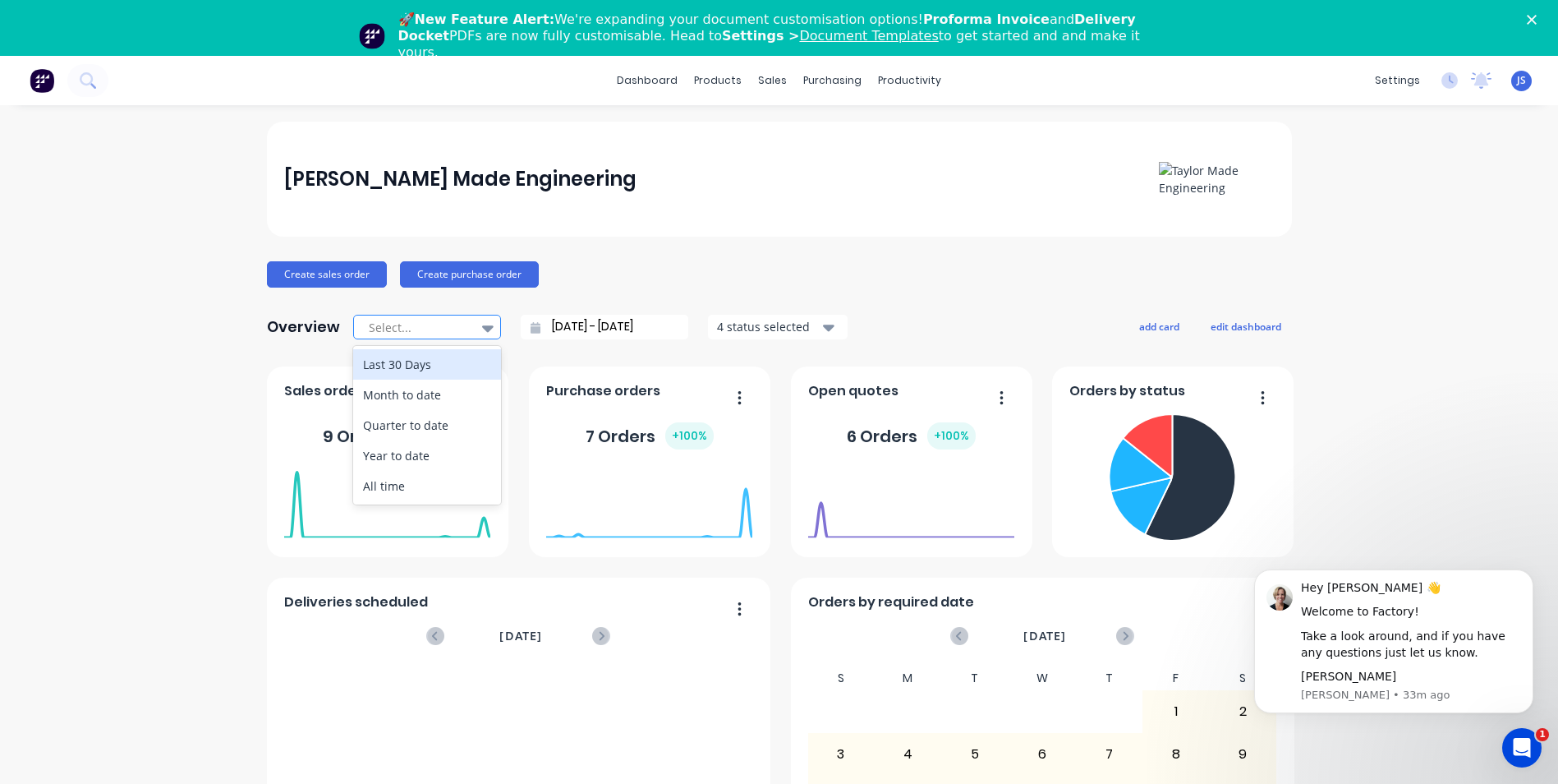
click at [482, 322] on icon at bounding box center [488, 328] width 11 height 18
click at [823, 324] on icon "button" at bounding box center [828, 327] width 11 height 18
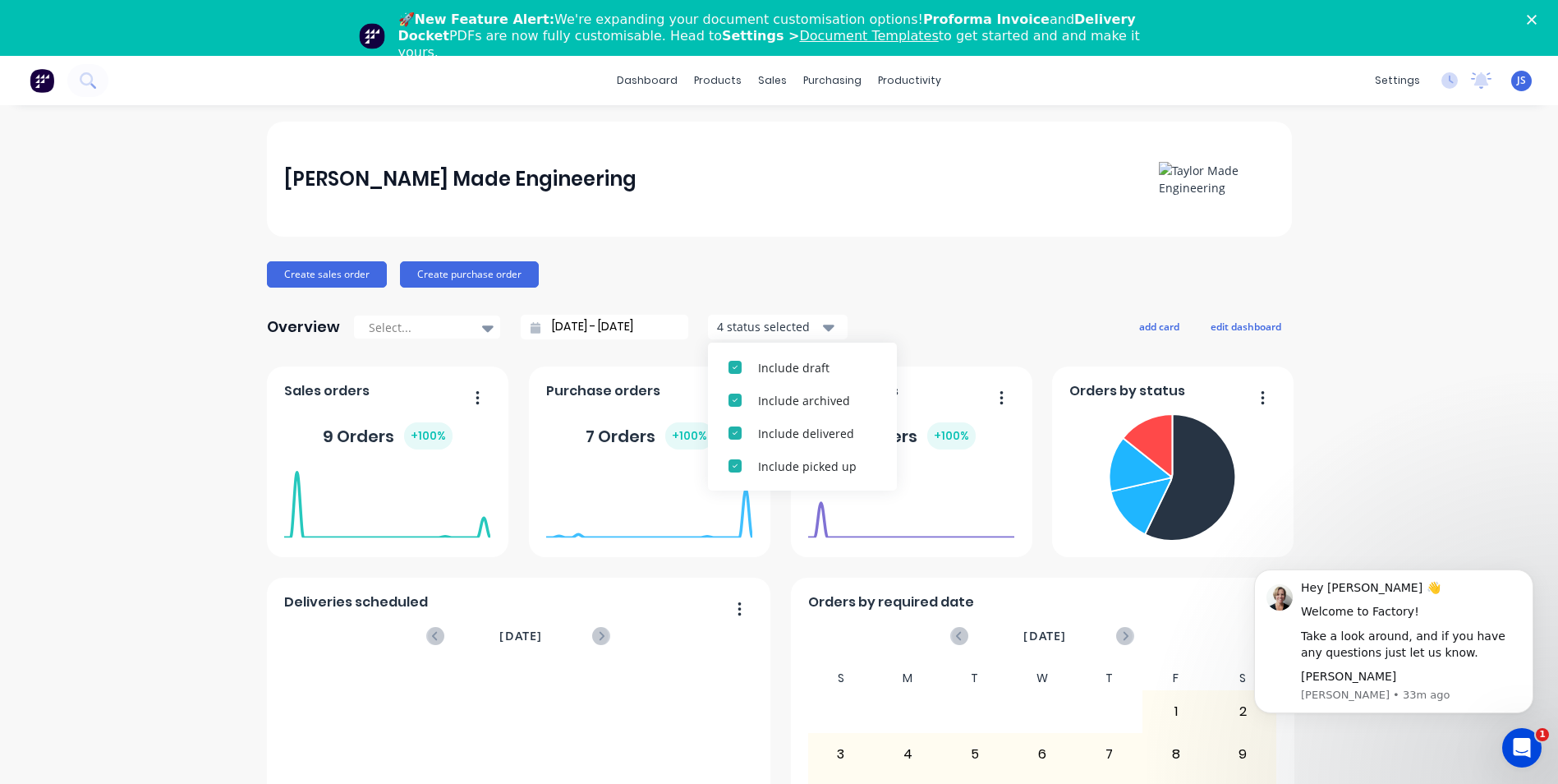
click at [950, 255] on div "[PERSON_NAME] Made Engineering Create sales order Create purchase order Overvie…" at bounding box center [779, 551] width 1025 height 858
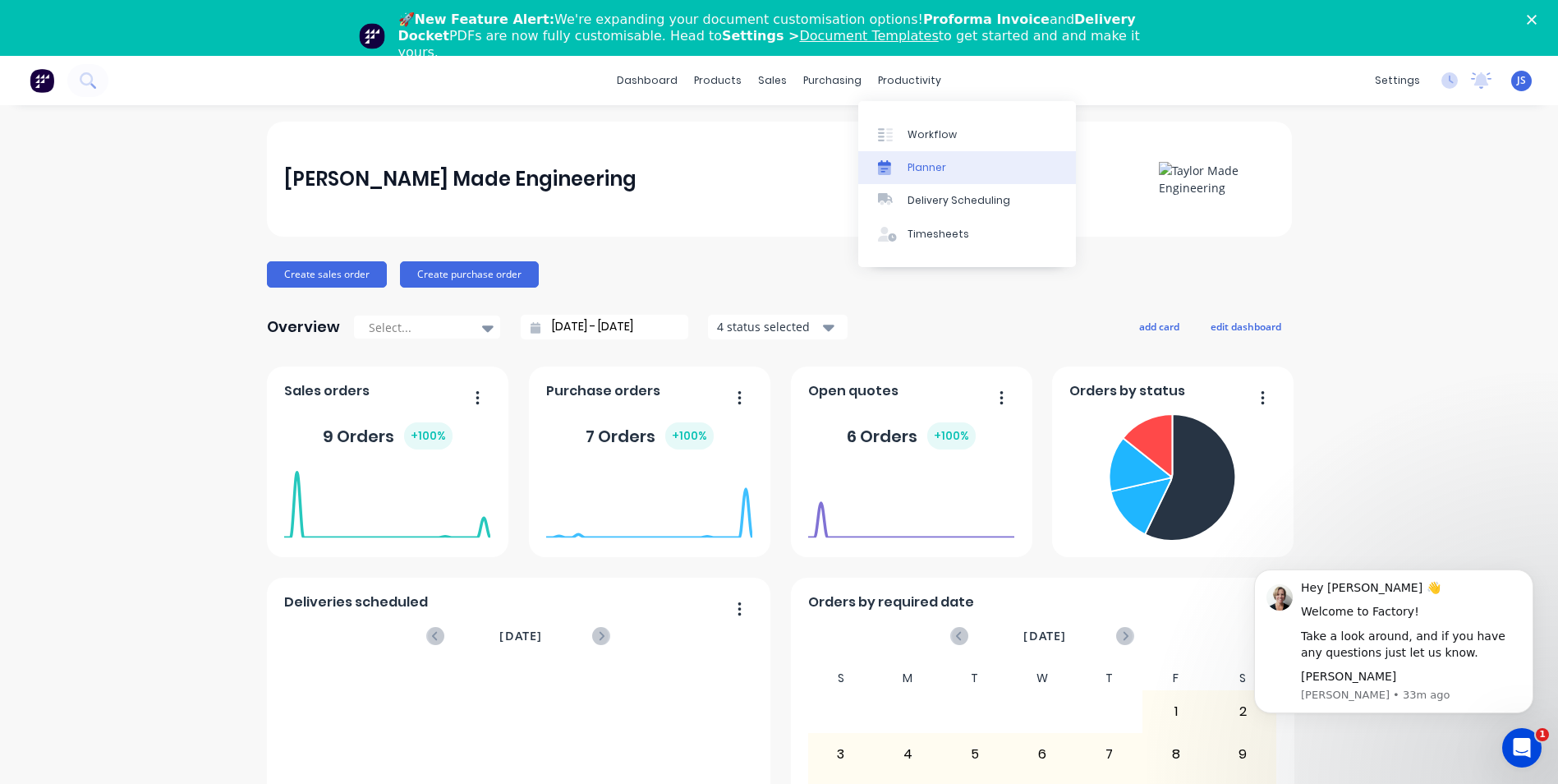
click at [908, 166] on div "Planner" at bounding box center [927, 168] width 39 height 15
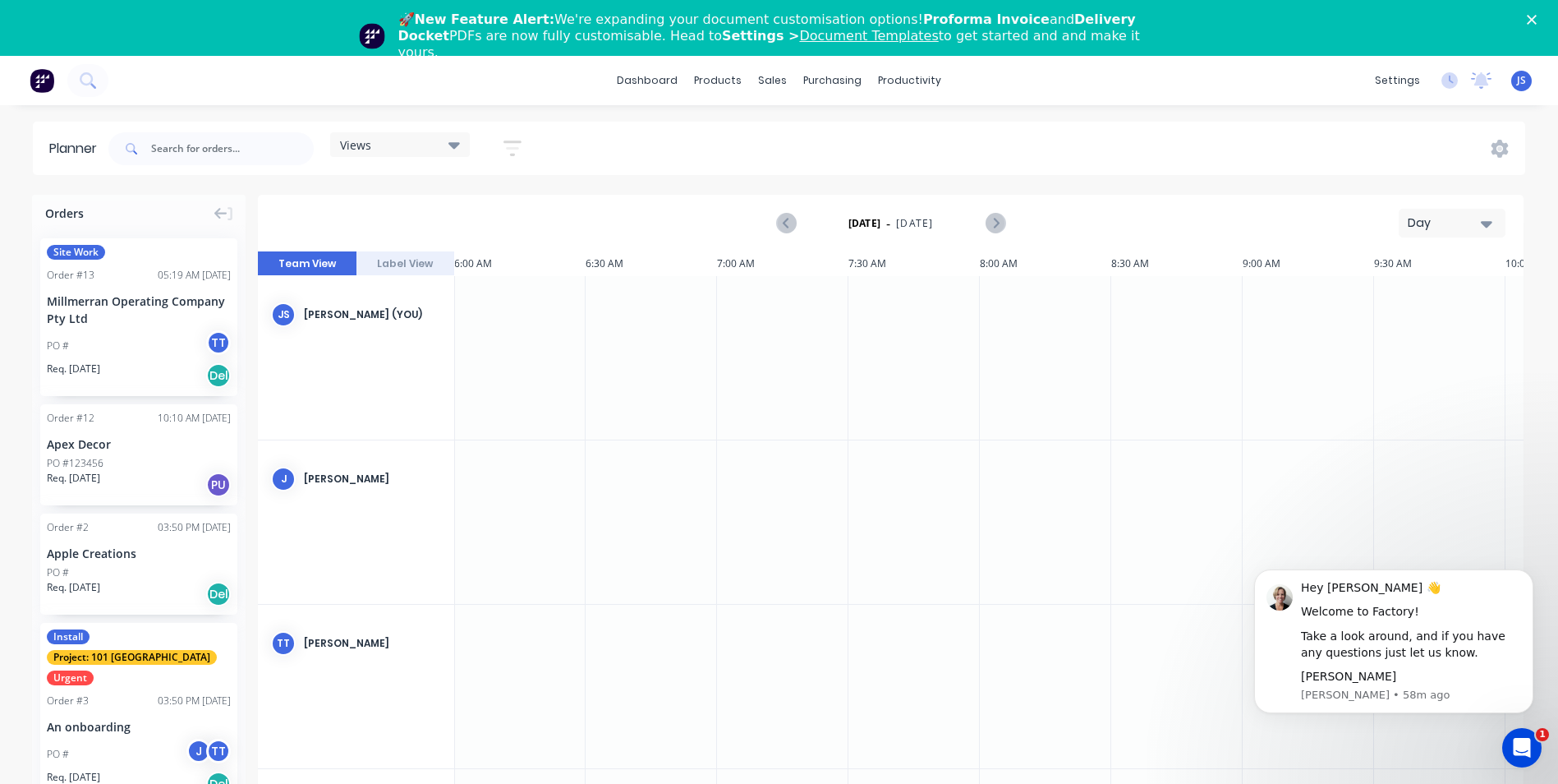
scroll to position [0, 1578]
click at [904, 76] on div "productivity" at bounding box center [910, 80] width 79 height 25
click at [928, 131] on div "Workflow" at bounding box center [938, 135] width 49 height 15
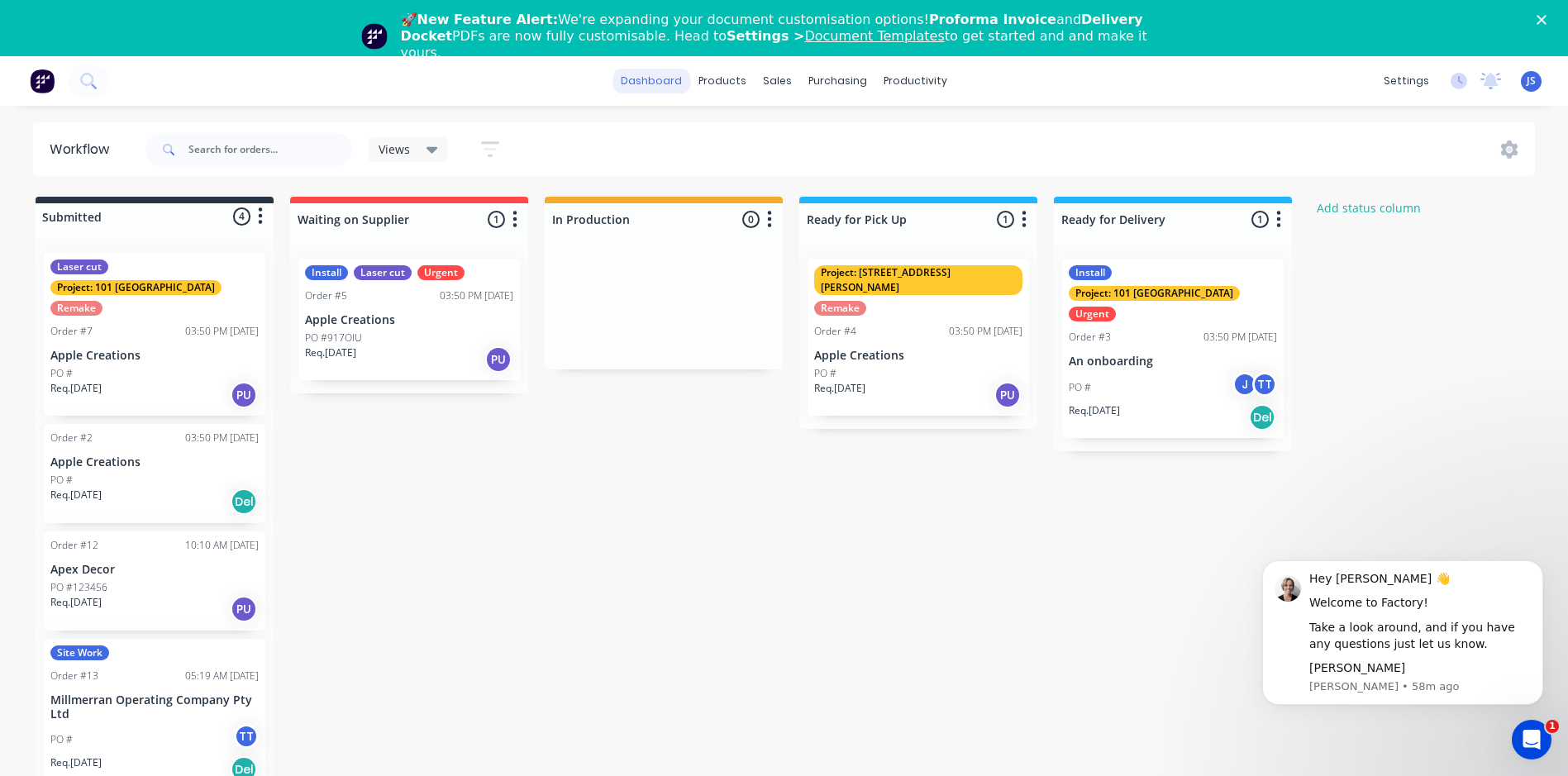
click at [647, 79] on link "dashboard" at bounding box center [652, 81] width 78 height 25
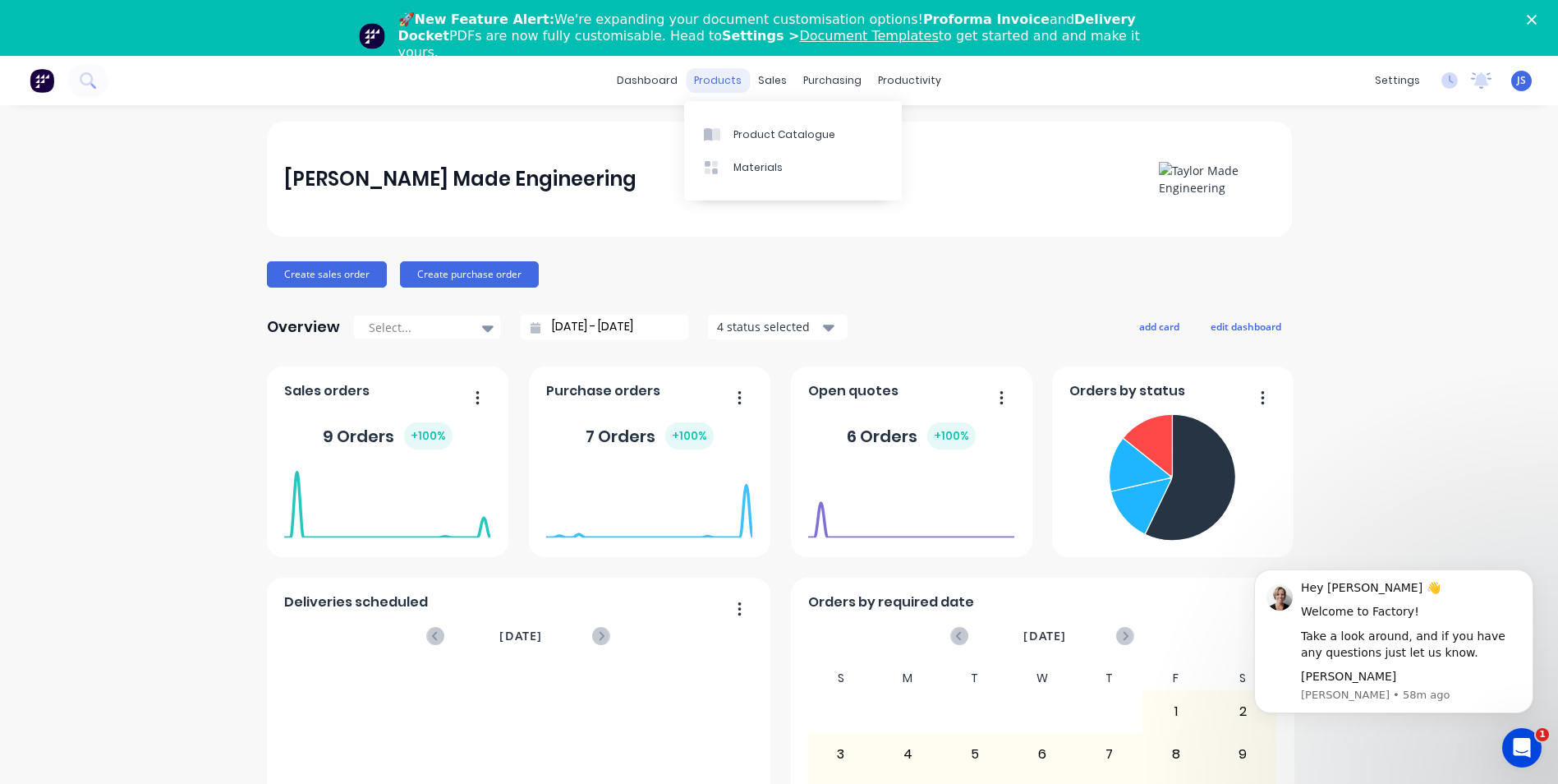
click at [711, 76] on div "products" at bounding box center [718, 80] width 64 height 25
click at [745, 141] on div "Product Catalogue" at bounding box center [784, 135] width 101 height 15
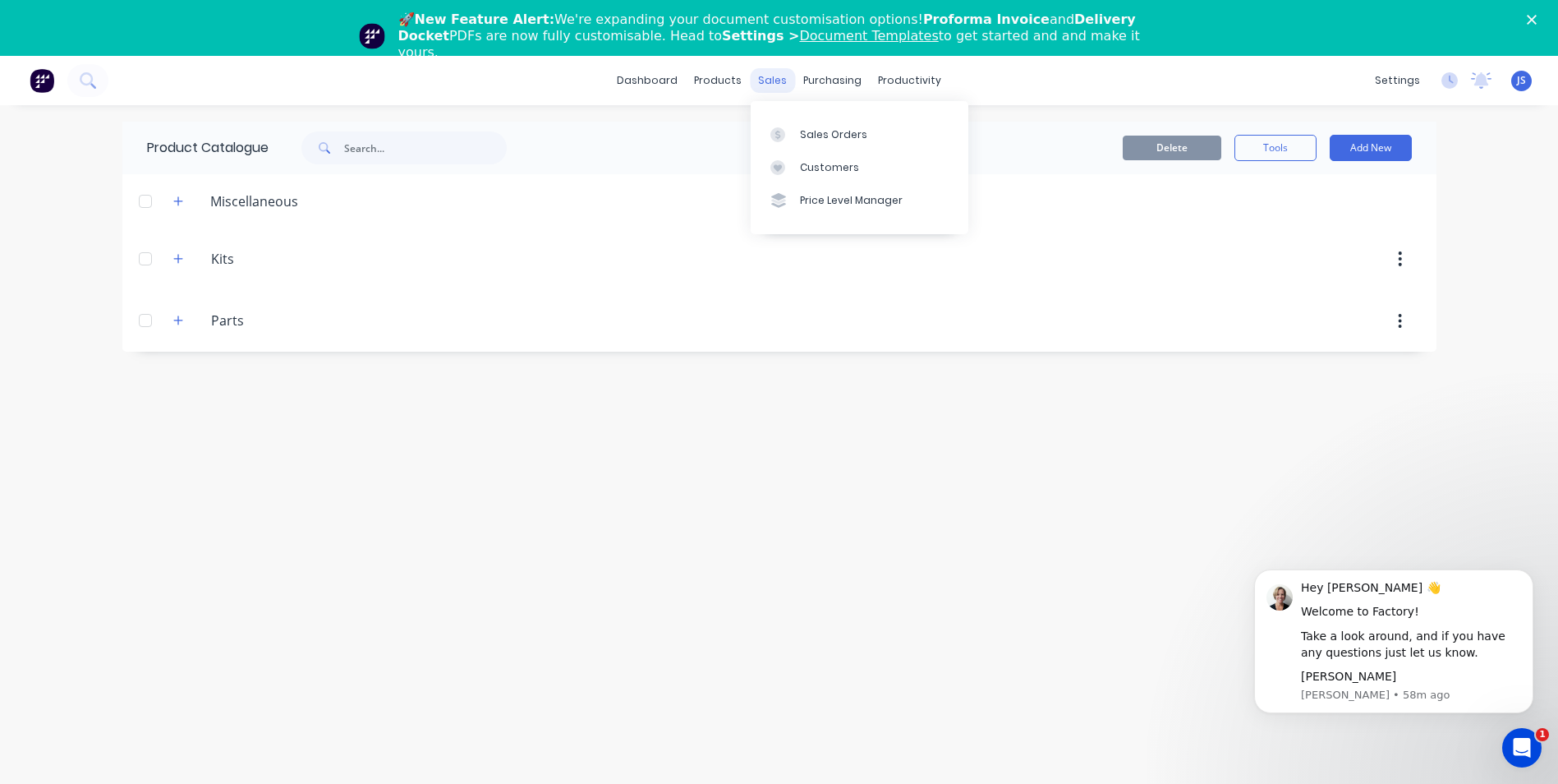
click at [768, 74] on div "sales" at bounding box center [772, 80] width 45 height 25
click at [808, 74] on div "purchasing" at bounding box center [832, 80] width 75 height 25
click at [884, 81] on div "productivity" at bounding box center [910, 80] width 79 height 25
click at [926, 138] on div "Workflow" at bounding box center [938, 135] width 49 height 15
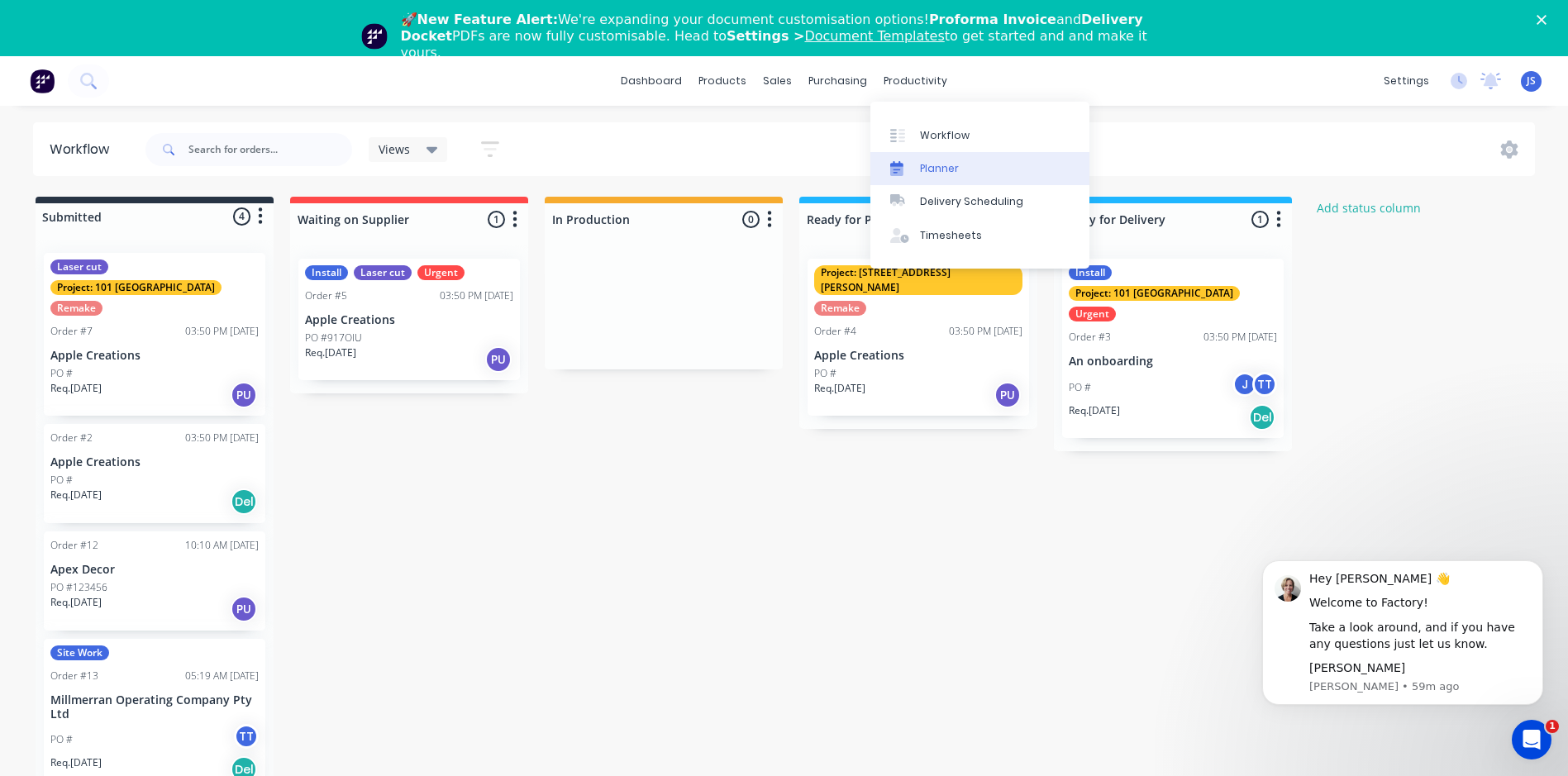
click at [926, 170] on div "Planner" at bounding box center [940, 169] width 39 height 15
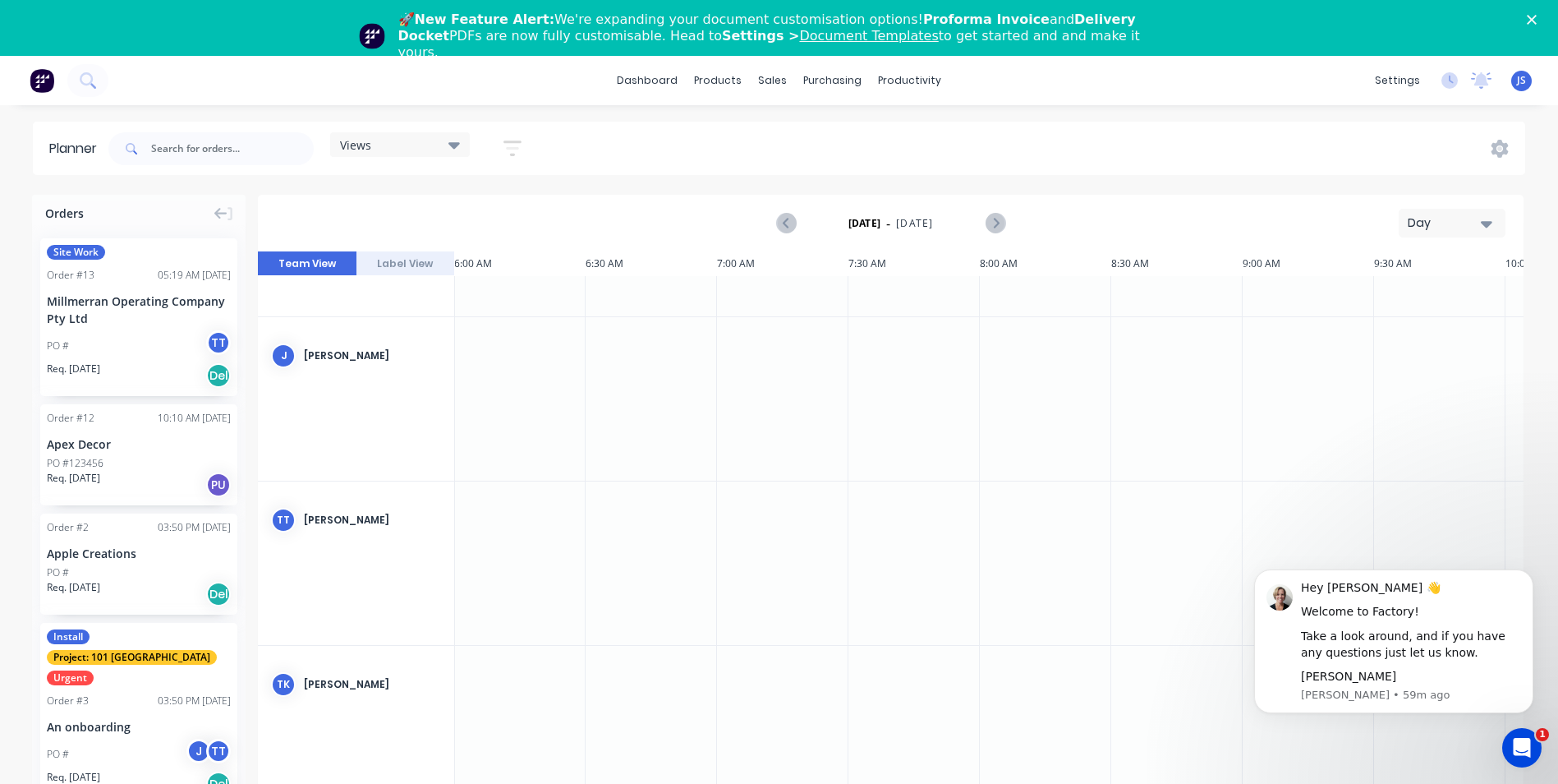
scroll to position [0, 1578]
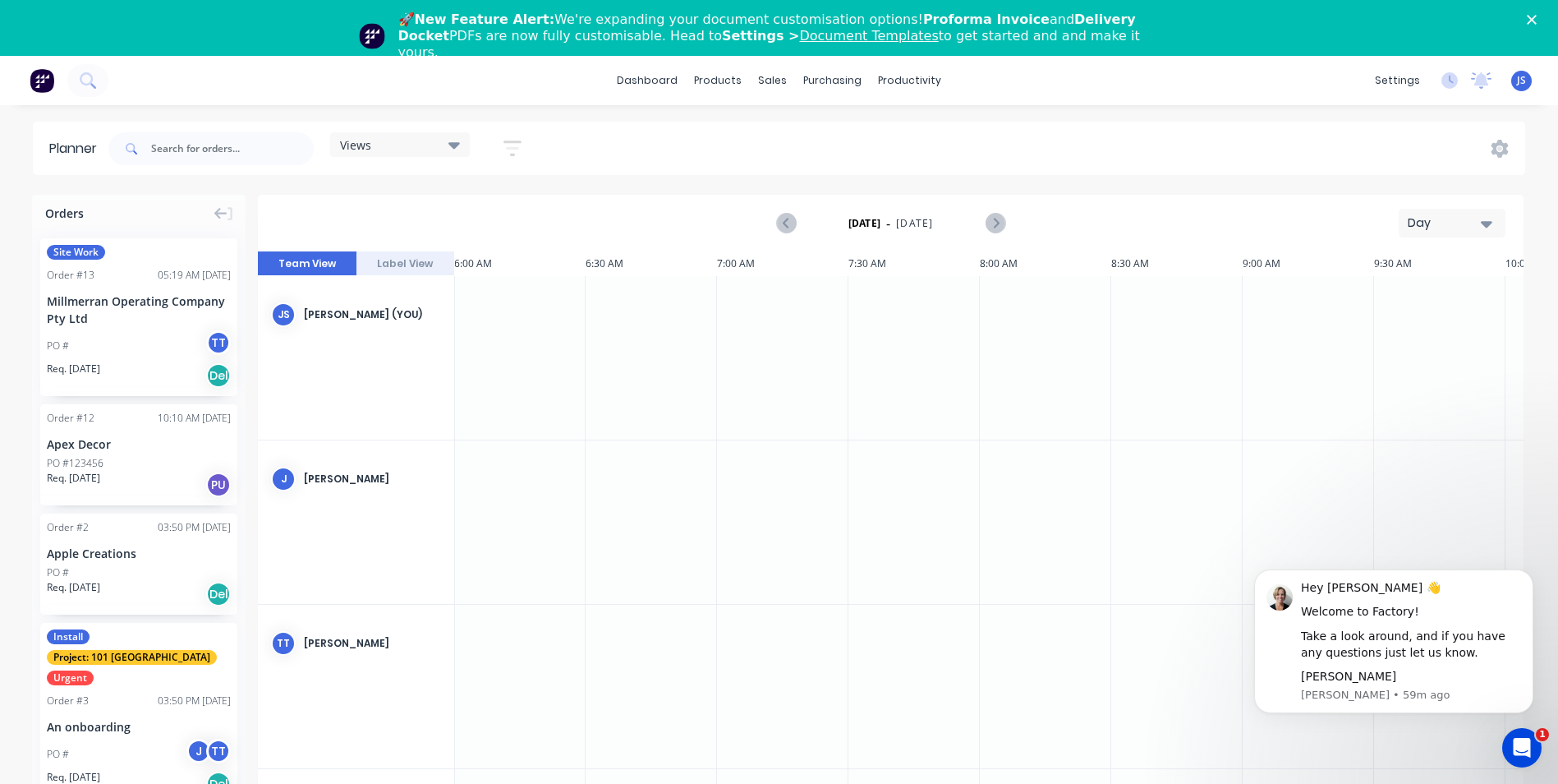
click at [512, 148] on icon "button" at bounding box center [513, 148] width 13 height 3
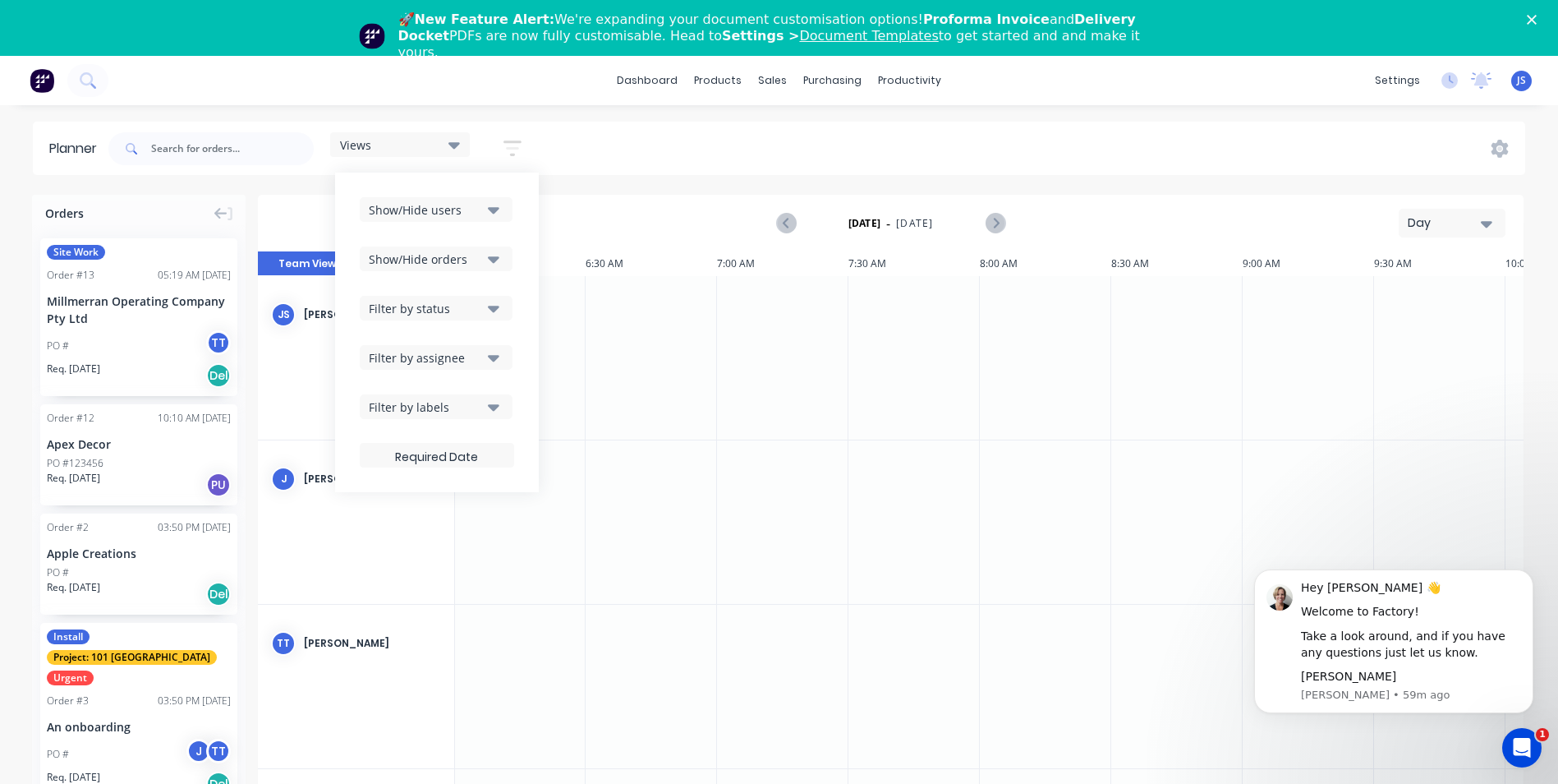
click at [512, 148] on icon "button" at bounding box center [513, 148] width 13 height 3
